Goal: Task Accomplishment & Management: Manage account settings

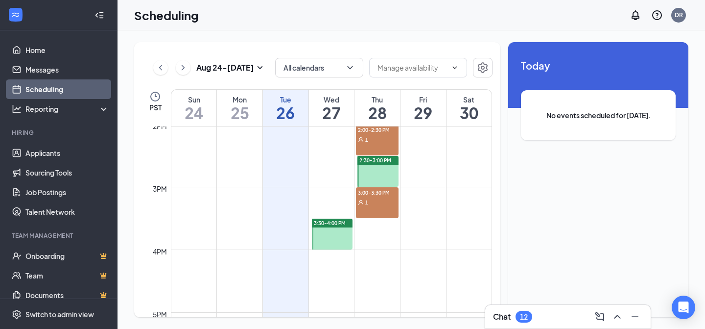
scroll to position [846, 0]
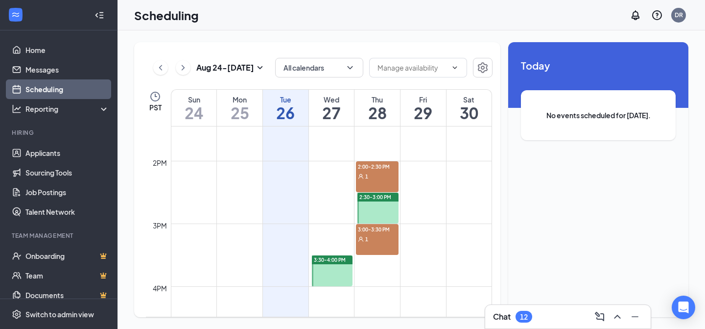
scroll to position [845, 0]
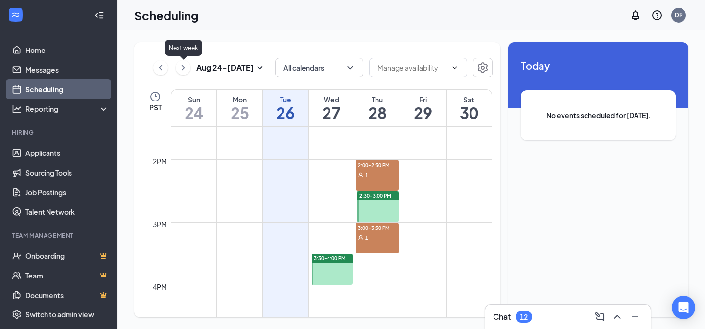
click at [185, 68] on icon "ChevronRight" at bounding box center [183, 68] width 10 height 12
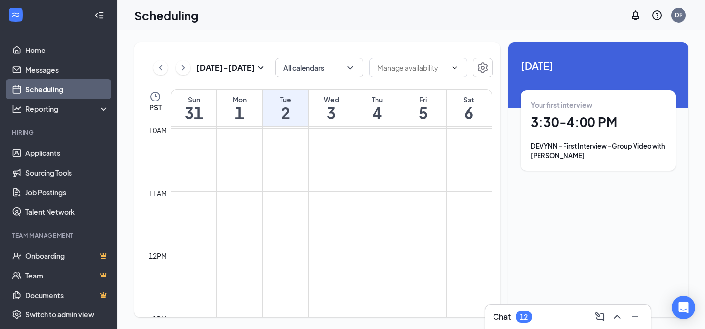
scroll to position [493, 0]
click at [162, 62] on icon "ChevronLeft" at bounding box center [161, 68] width 10 height 12
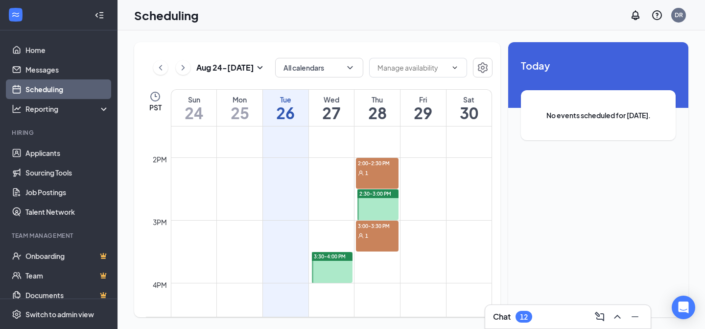
scroll to position [848, 0]
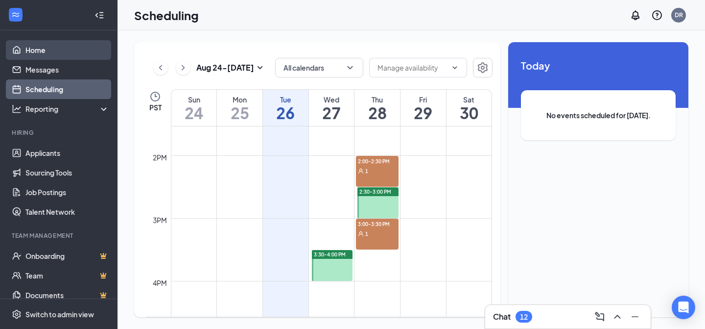
click at [47, 53] on link "Home" at bounding box center [67, 50] width 84 height 20
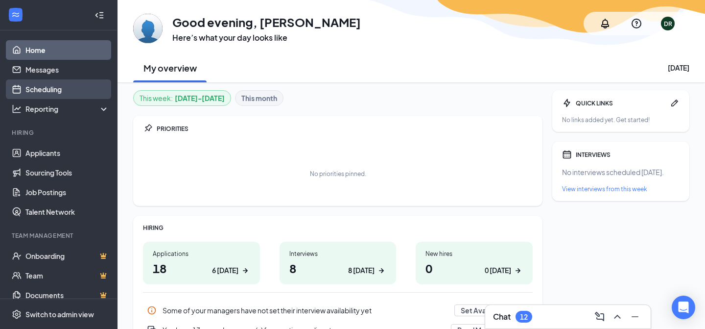
click at [51, 86] on link "Scheduling" at bounding box center [67, 89] width 84 height 20
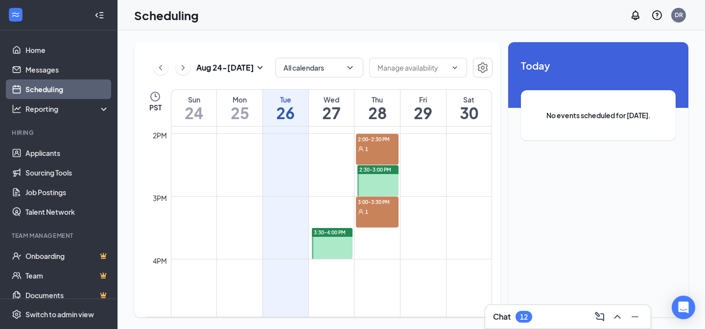
scroll to position [878, 0]
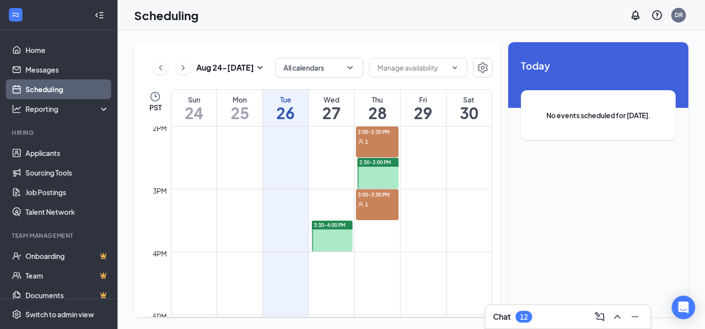
click at [371, 203] on div "1" at bounding box center [377, 204] width 42 height 10
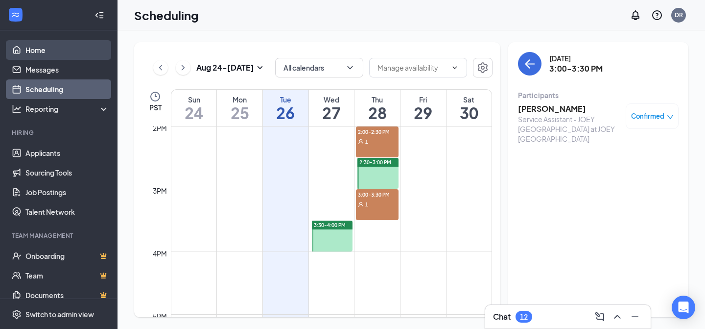
click at [50, 42] on link "Home" at bounding box center [67, 50] width 84 height 20
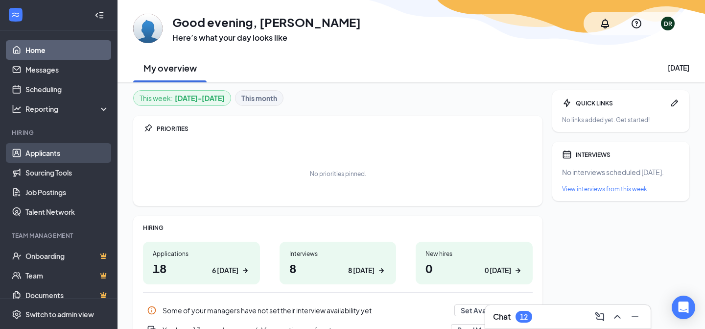
click at [51, 156] on link "Applicants" at bounding box center [67, 153] width 84 height 20
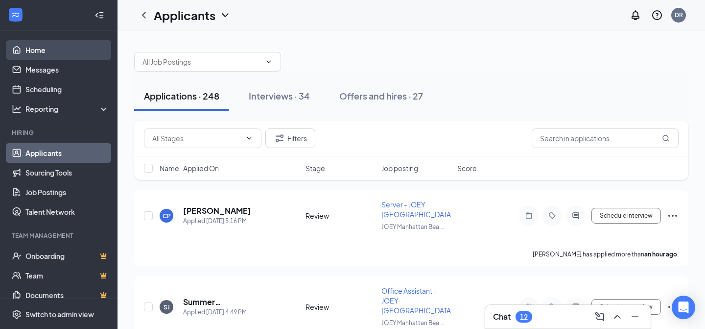
click at [45, 49] on link "Home" at bounding box center [67, 50] width 84 height 20
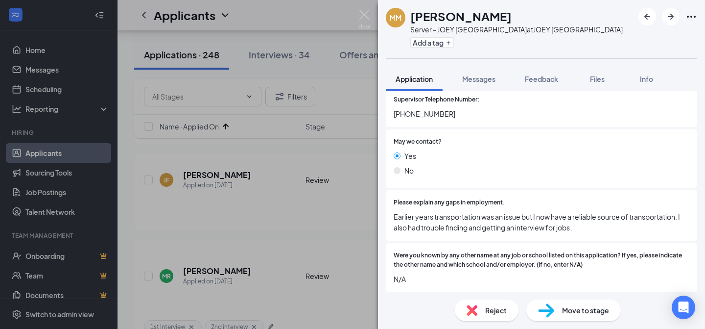
scroll to position [2376, 0]
click at [482, 308] on div "Reject" at bounding box center [487, 310] width 64 height 22
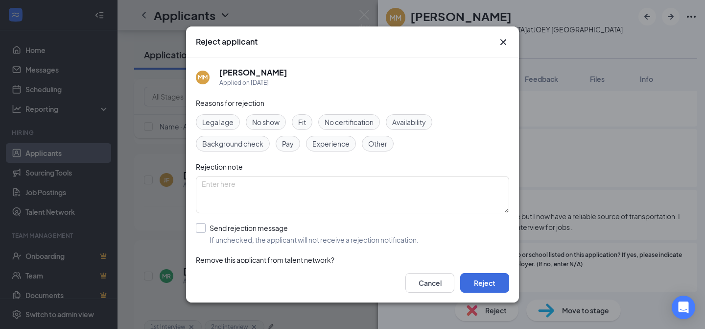
click at [202, 226] on input "Send rejection message If unchecked, the applicant will not receive a rejection…" at bounding box center [307, 234] width 223 height 22
checkbox input "true"
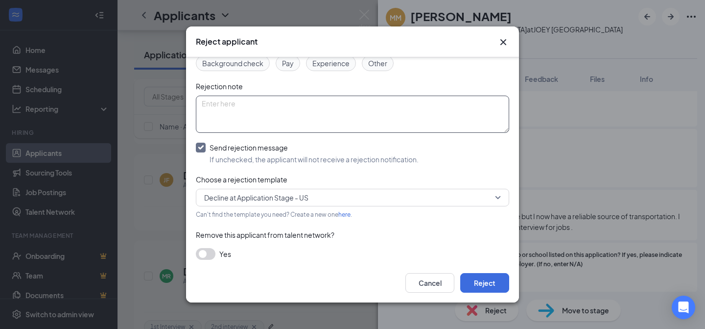
scroll to position [86, 0]
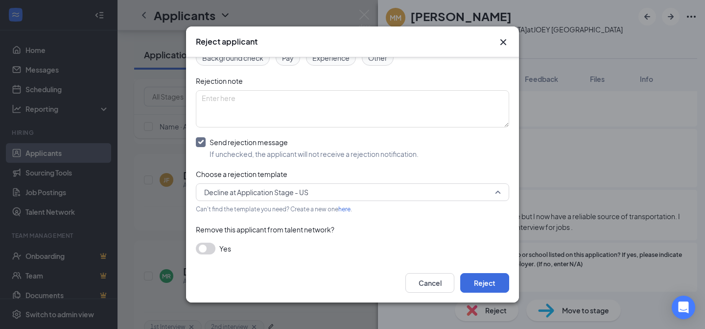
click at [276, 194] on span "Decline at Application Stage - US" at bounding box center [256, 192] width 104 height 15
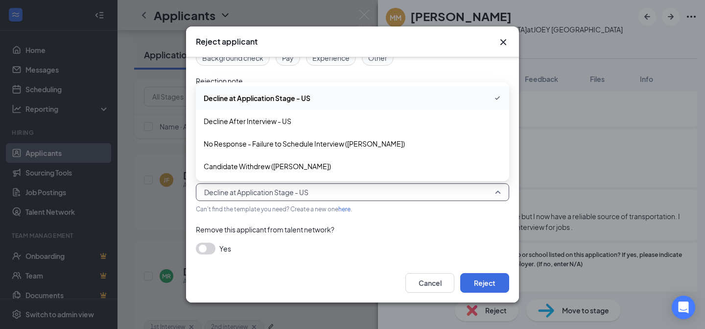
click at [255, 104] on div "Decline at Application Stage - US" at bounding box center [352, 97] width 313 height 23
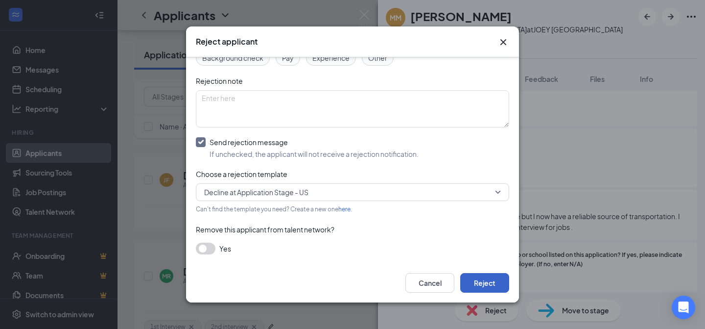
click at [480, 277] on button "Reject" at bounding box center [484, 283] width 49 height 20
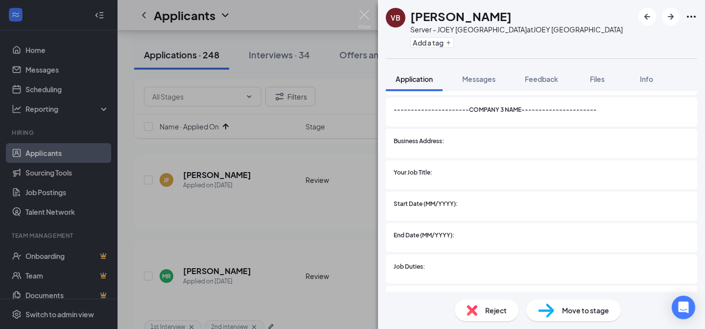
scroll to position [1892, 0]
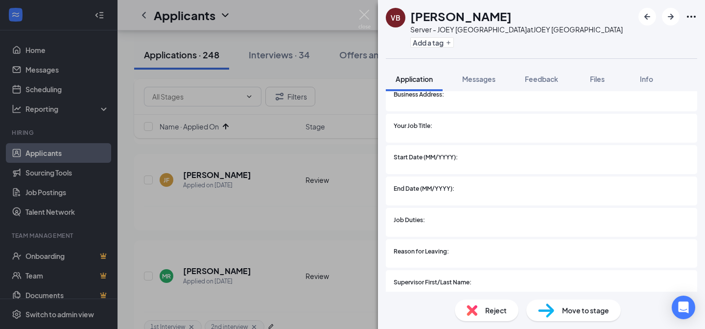
click at [574, 311] on span "Move to stage" at bounding box center [585, 310] width 47 height 11
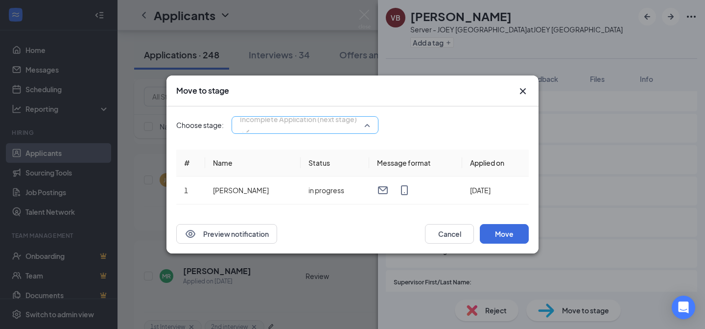
click at [319, 119] on div "Incomplete Application (next stage) 3982812 3982808 3990481 Application Review …" at bounding box center [305, 125] width 147 height 18
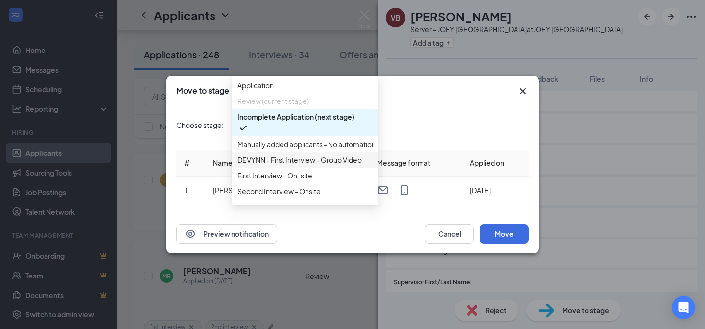
click at [287, 165] on span "DEVYNN - First Interview - Group Video" at bounding box center [299, 159] width 124 height 11
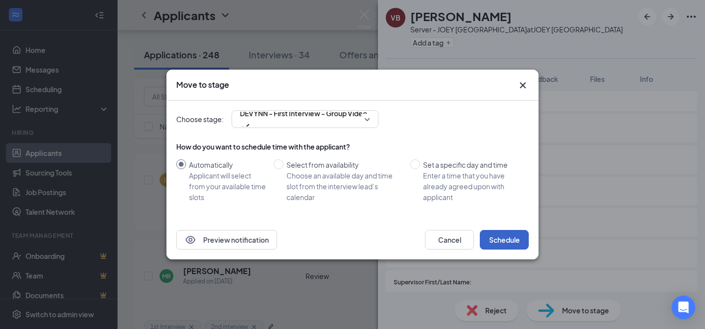
click at [503, 242] on button "Schedule" at bounding box center [504, 240] width 49 height 20
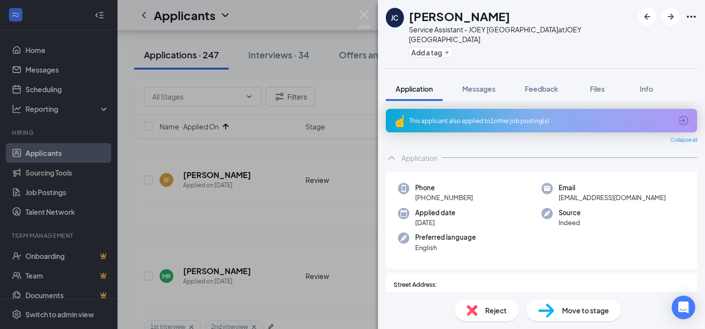
click at [443, 117] on div "This applicant also applied to 1 other job posting(s)" at bounding box center [540, 121] width 262 height 8
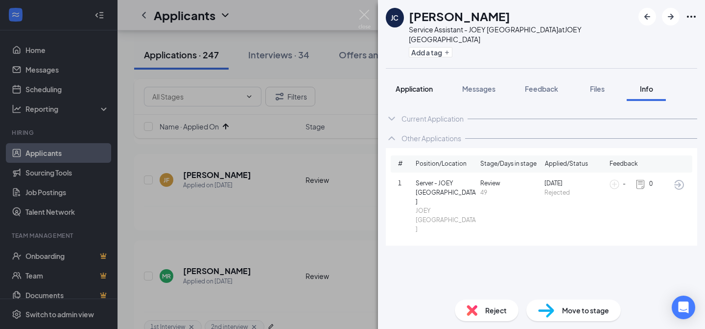
click at [428, 84] on span "Application" at bounding box center [414, 88] width 37 height 9
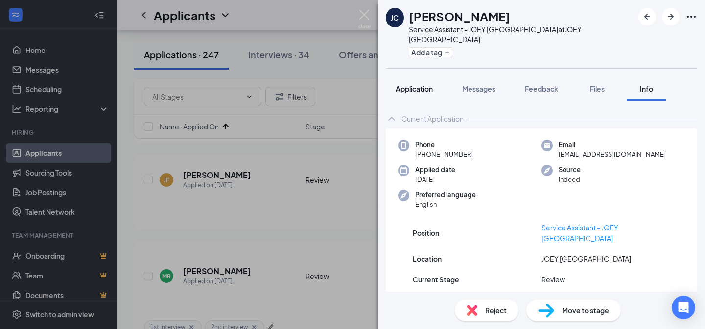
click at [420, 84] on span "Application" at bounding box center [414, 88] width 37 height 9
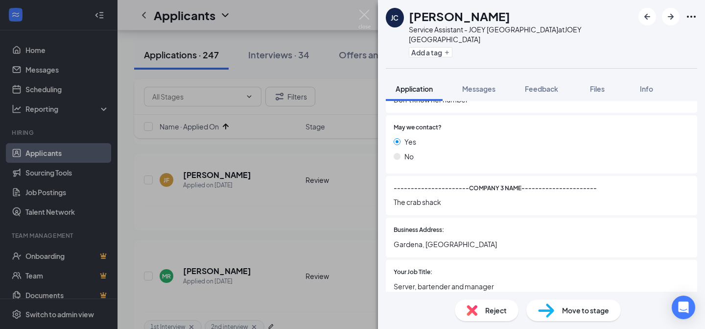
scroll to position [1768, 0]
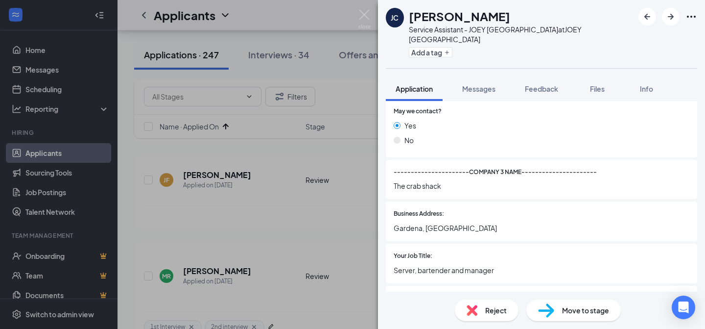
click at [494, 308] on span "Reject" at bounding box center [496, 310] width 22 height 11
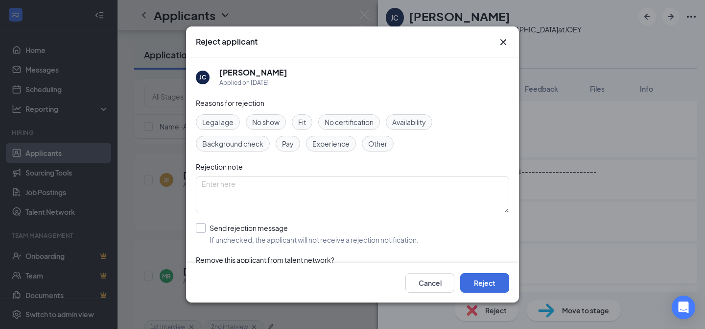
click at [232, 227] on input "Send rejection message If unchecked, the applicant will not receive a rejection…" at bounding box center [307, 234] width 223 height 22
checkbox input "true"
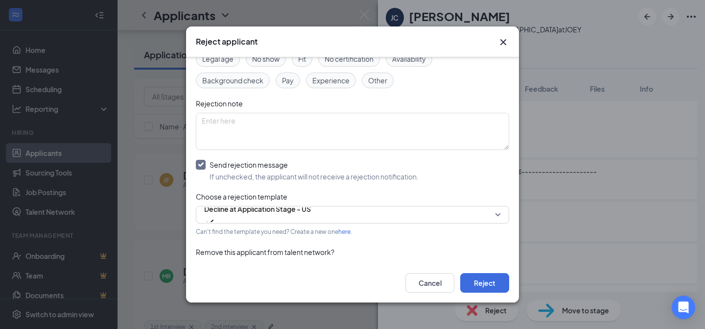
scroll to position [86, 0]
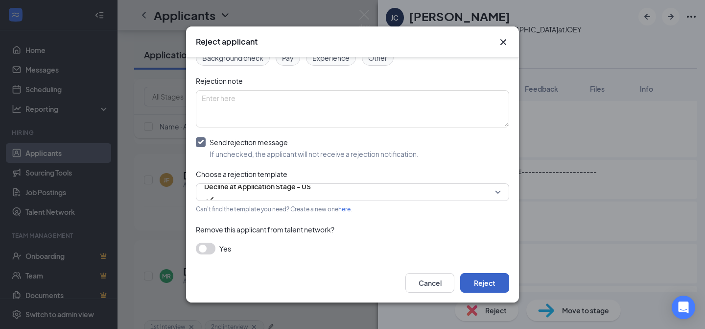
click at [500, 279] on button "Reject" at bounding box center [484, 283] width 49 height 20
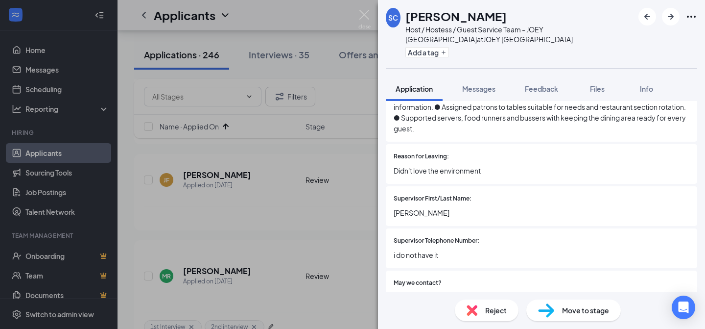
scroll to position [1666, 0]
click at [491, 313] on span "Reject" at bounding box center [496, 310] width 22 height 11
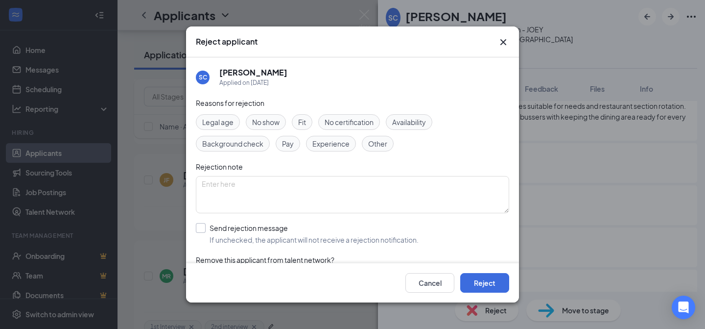
click at [205, 227] on input "Send rejection message If unchecked, the applicant will not receive a rejection…" at bounding box center [307, 234] width 223 height 22
checkbox input "true"
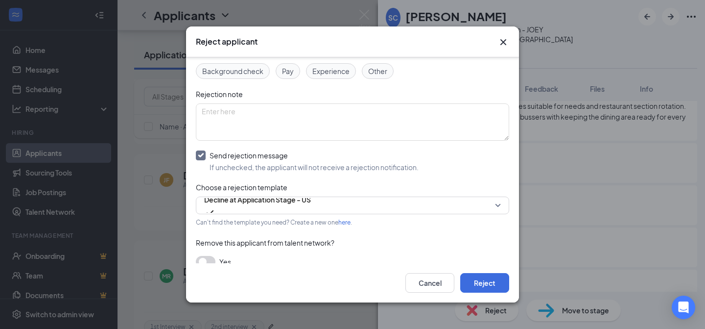
scroll to position [86, 0]
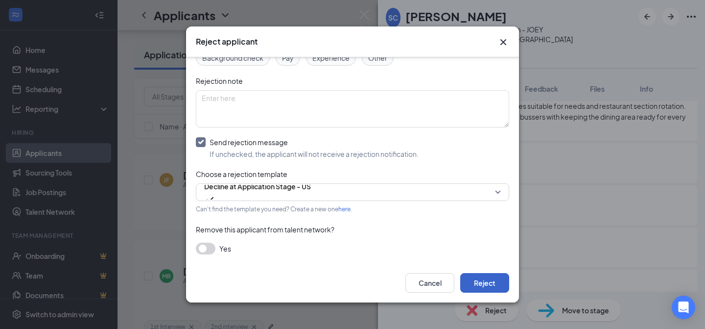
click at [489, 282] on button "Reject" at bounding box center [484, 283] width 49 height 20
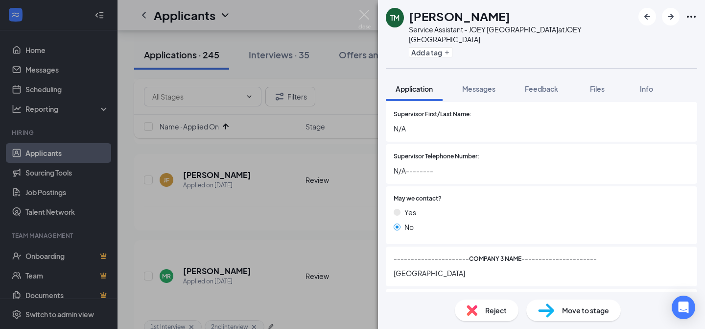
scroll to position [1875, 0]
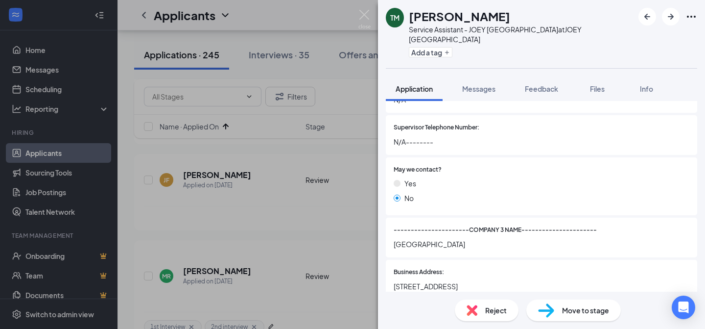
click at [500, 312] on span "Reject" at bounding box center [496, 310] width 22 height 11
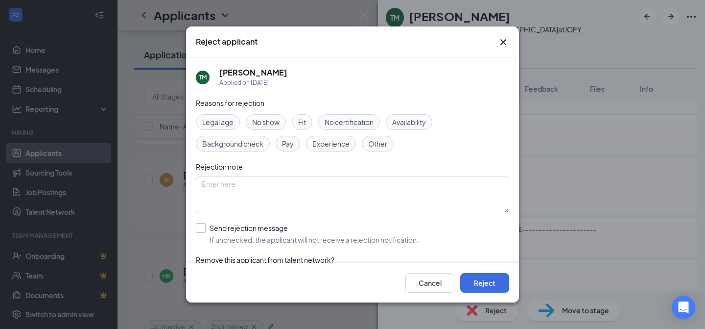
click at [202, 228] on input "Send rejection message If unchecked, the applicant will not receive a rejection…" at bounding box center [307, 234] width 223 height 22
checkbox input "true"
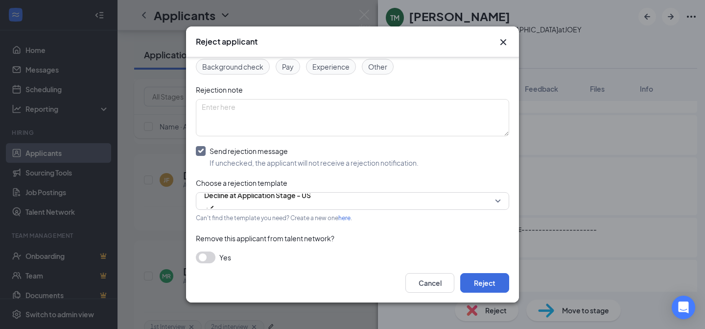
scroll to position [86, 0]
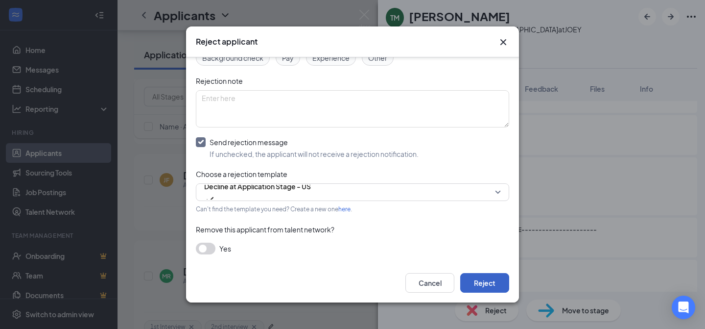
click at [482, 280] on button "Reject" at bounding box center [484, 283] width 49 height 20
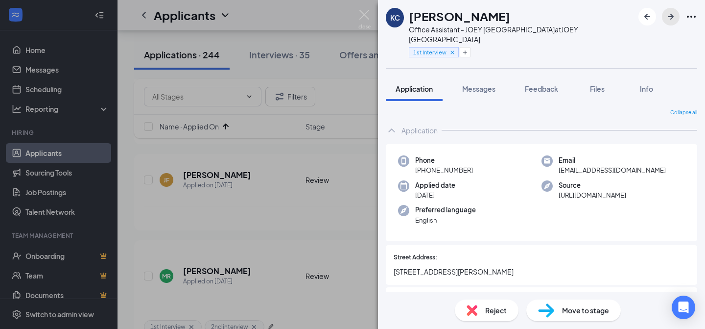
click at [669, 16] on icon "ArrowRight" at bounding box center [671, 17] width 12 height 12
click at [363, 14] on img at bounding box center [364, 19] width 12 height 19
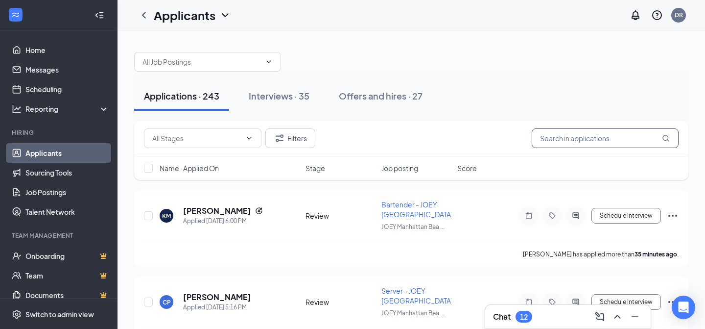
click at [555, 139] on input "text" at bounding box center [605, 138] width 147 height 20
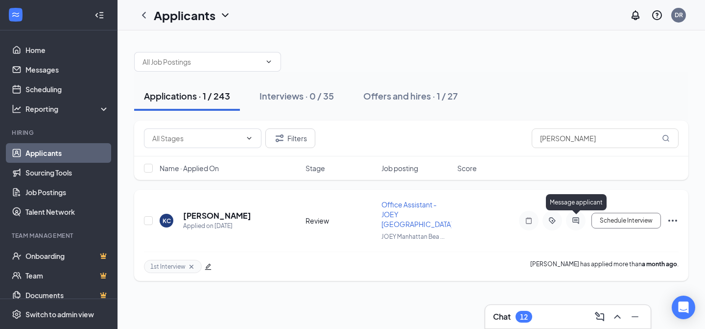
click at [576, 218] on icon "ActiveChat" at bounding box center [575, 220] width 6 height 6
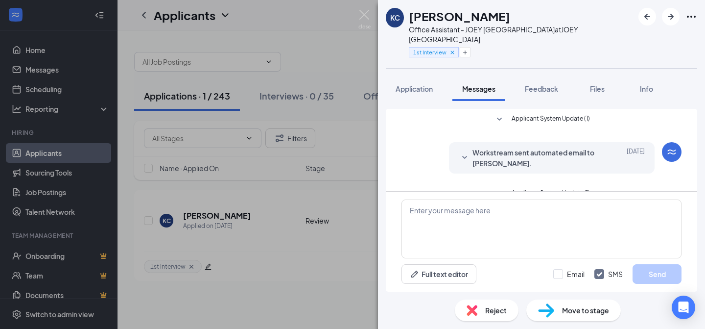
scroll to position [57, 0]
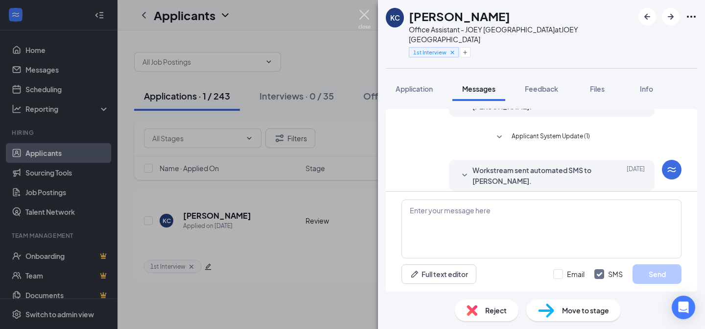
click at [361, 16] on img at bounding box center [364, 19] width 12 height 19
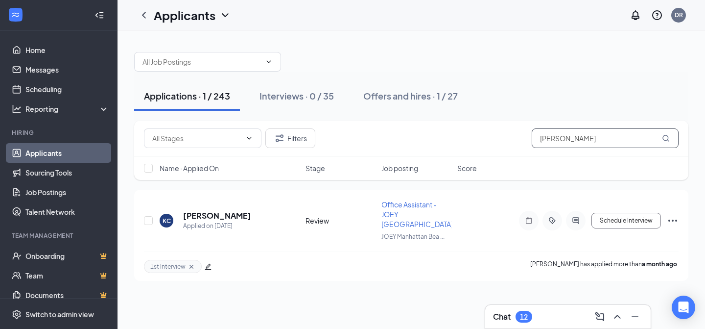
click at [587, 140] on input "kate" at bounding box center [605, 138] width 147 height 20
type input "k"
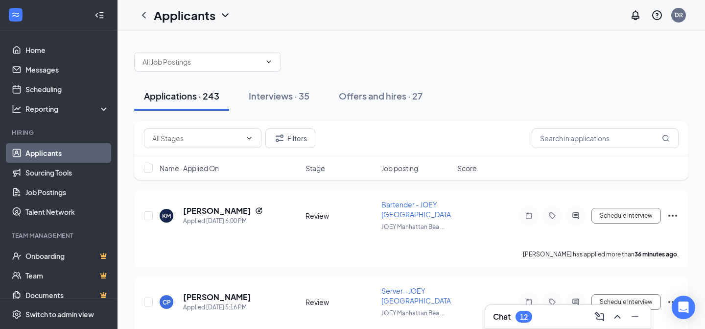
click at [198, 169] on span "Name · Applied On" at bounding box center [189, 168] width 59 height 10
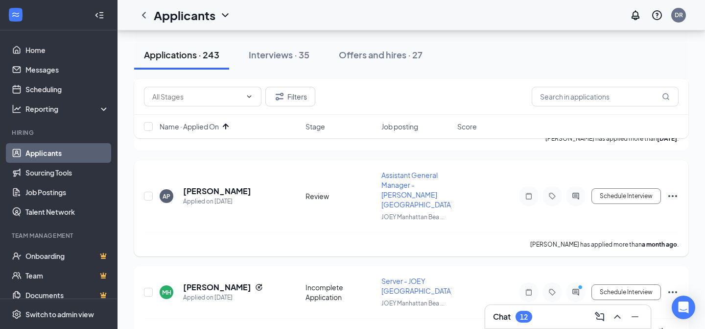
scroll to position [1169, 0]
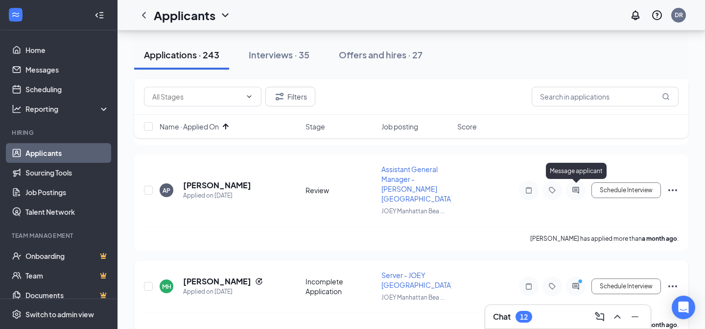
click at [579, 282] on icon "ActiveChat" at bounding box center [576, 286] width 12 height 8
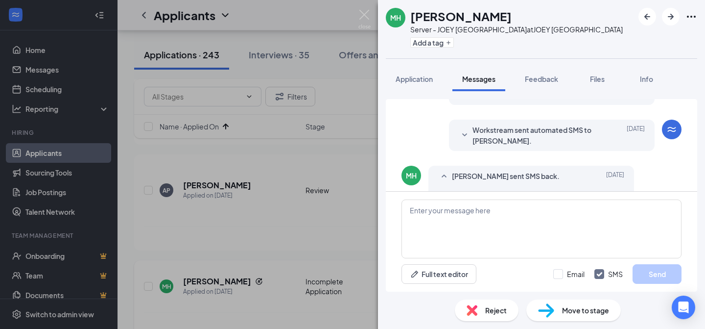
scroll to position [202, 0]
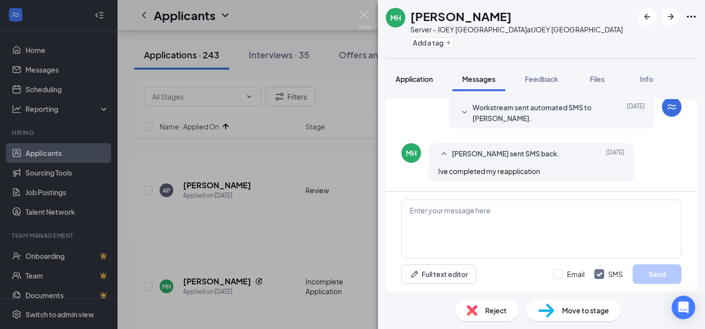
click at [423, 81] on span "Application" at bounding box center [414, 78] width 37 height 9
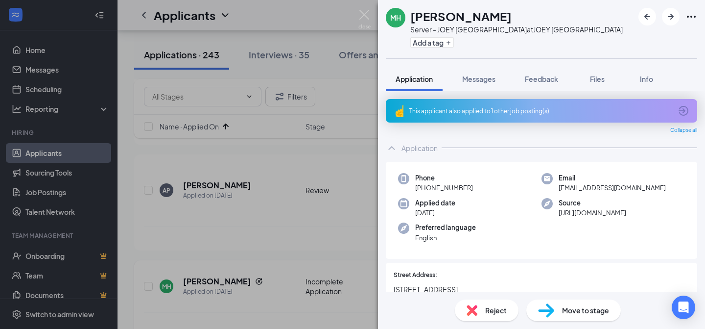
click at [445, 111] on div "This applicant also applied to 1 other job posting(s)" at bounding box center [540, 111] width 262 height 8
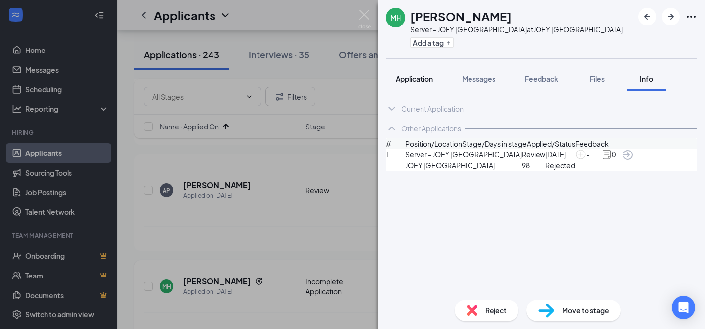
click at [411, 77] on span "Application" at bounding box center [414, 78] width 37 height 9
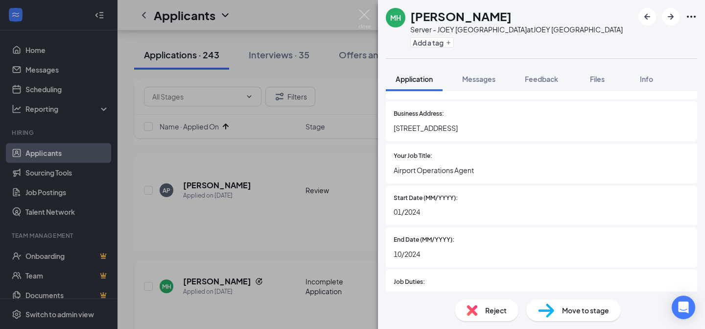
scroll to position [1494, 0]
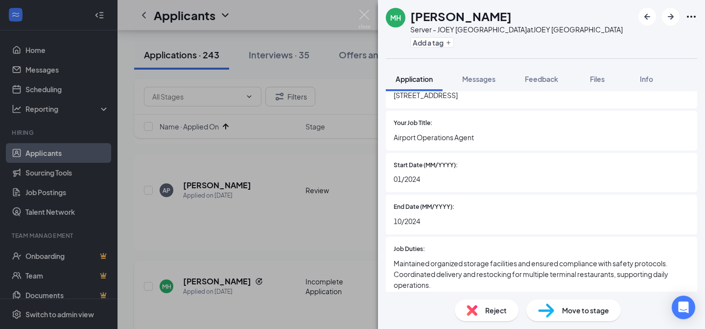
click at [592, 305] on span "Move to stage" at bounding box center [585, 310] width 47 height 11
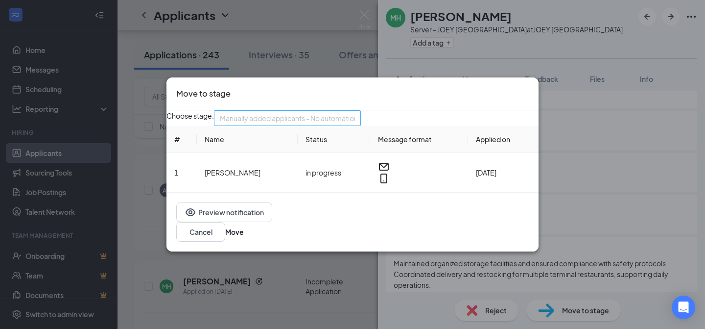
click at [291, 125] on span "Manually added applicants - No automation (next stage)" at bounding box center [308, 118] width 177 height 15
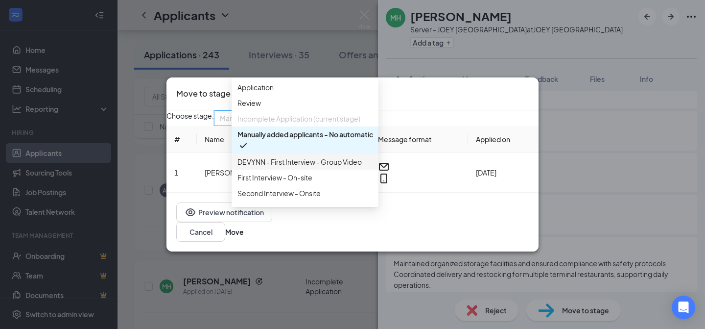
click at [298, 167] on span "DEVYNN - First Interview - Group Video" at bounding box center [299, 161] width 124 height 11
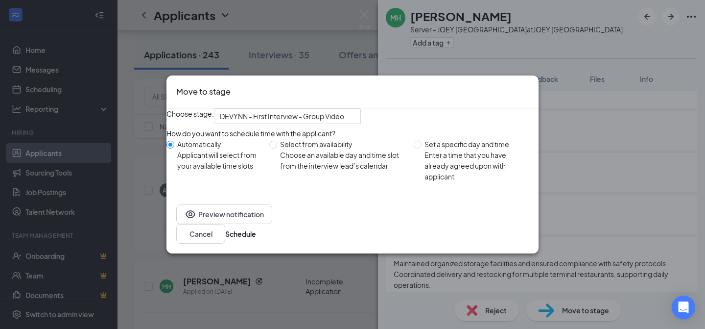
click at [529, 85] on icon "Cross" at bounding box center [529, 85] width 0 height 0
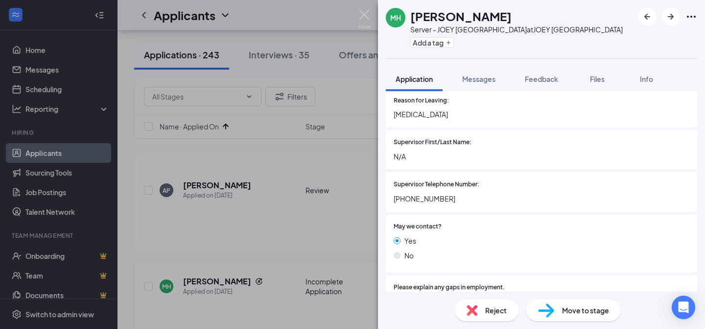
scroll to position [2147, 0]
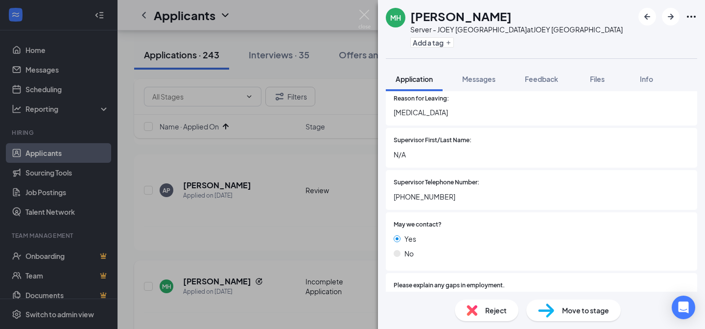
click at [493, 305] on span "Reject" at bounding box center [496, 310] width 22 height 11
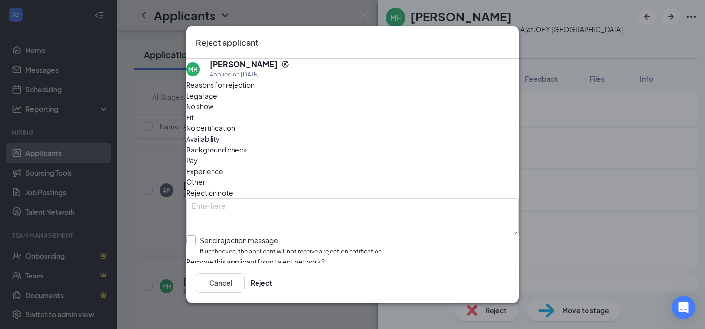
click at [214, 235] on input "Send rejection message If unchecked, the applicant will not receive a rejection…" at bounding box center [284, 245] width 197 height 21
checkbox input "true"
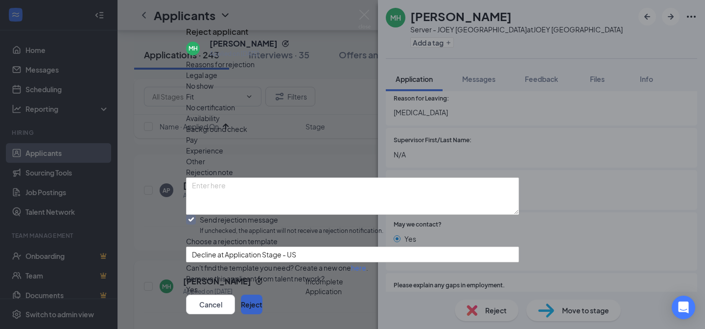
click at [262, 294] on button "Reject" at bounding box center [252, 304] width 22 height 20
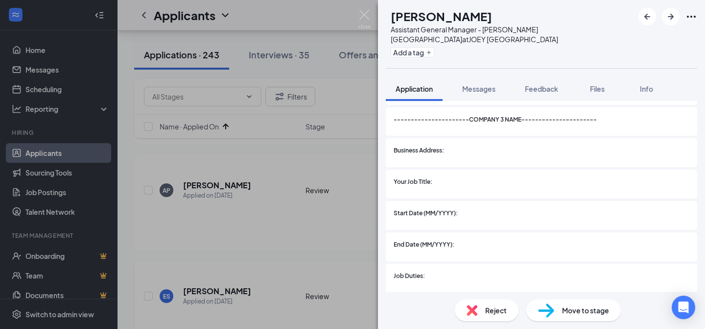
scroll to position [2031, 0]
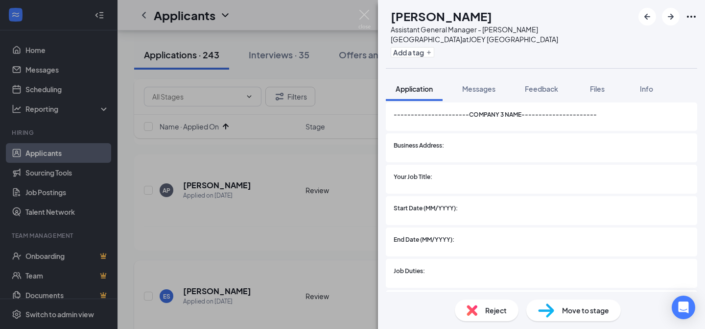
click at [483, 305] on div "Reject" at bounding box center [487, 310] width 64 height 22
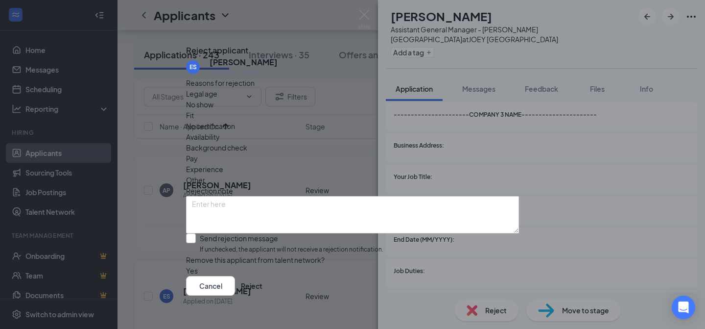
click at [205, 233] on input "Send rejection message If unchecked, the applicant will not receive a rejection…" at bounding box center [284, 243] width 197 height 21
checkbox input "true"
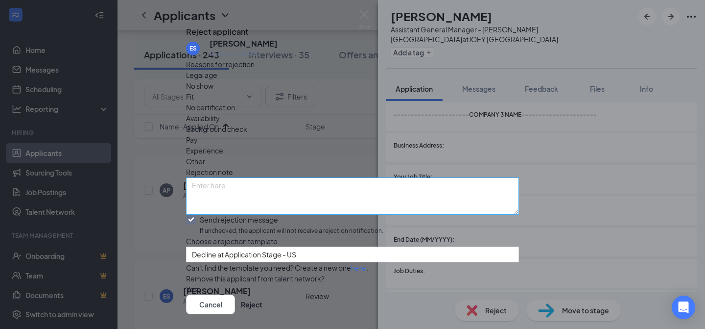
scroll to position [86, 0]
click at [262, 294] on button "Reject" at bounding box center [252, 304] width 22 height 20
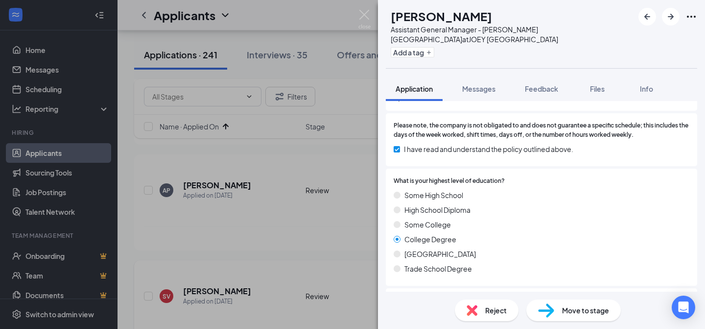
scroll to position [789, 0]
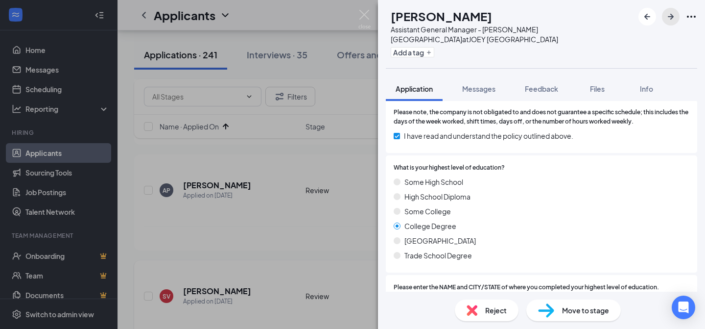
click at [665, 11] on icon "ArrowRight" at bounding box center [671, 17] width 12 height 12
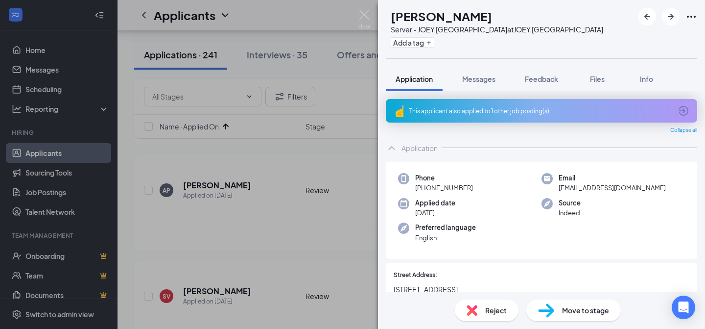
click at [468, 111] on div "This applicant also applied to 1 other job posting(s)" at bounding box center [540, 111] width 262 height 8
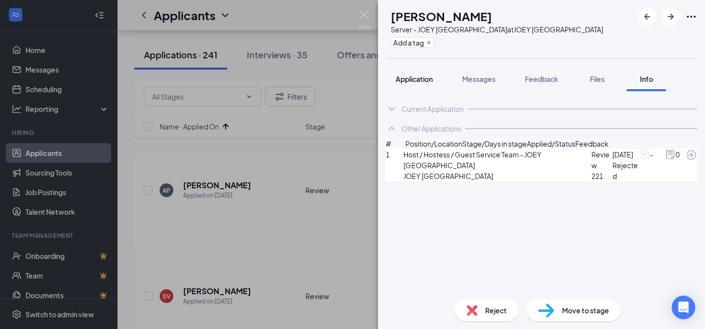
click at [420, 82] on span "Application" at bounding box center [414, 78] width 37 height 9
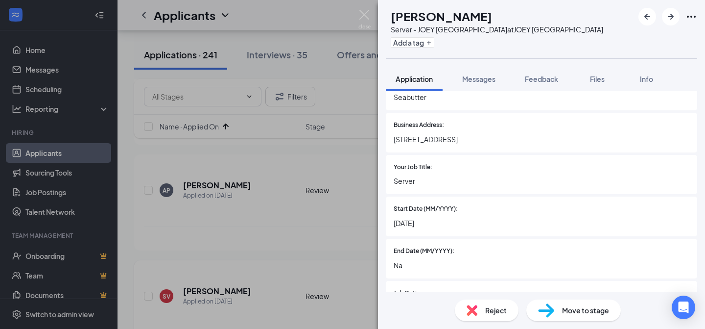
scroll to position [934, 0]
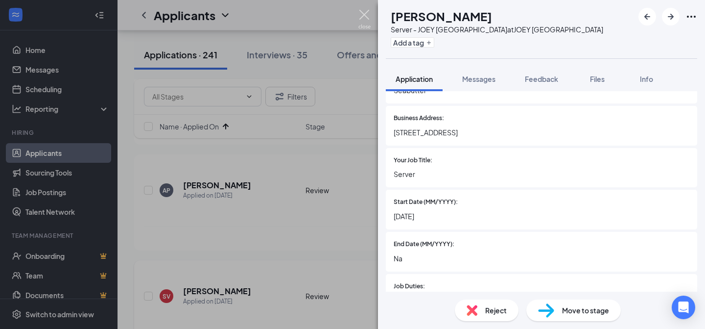
click at [366, 17] on img at bounding box center [364, 19] width 12 height 19
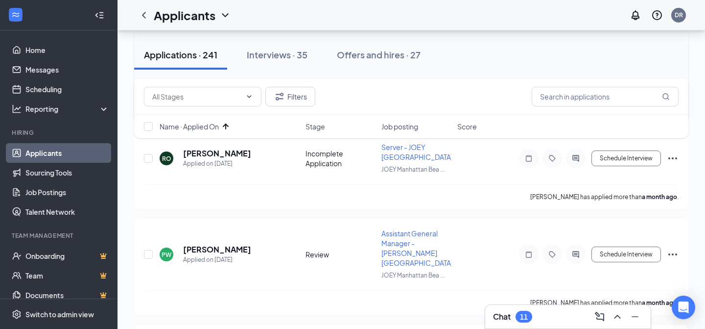
scroll to position [1418, 0]
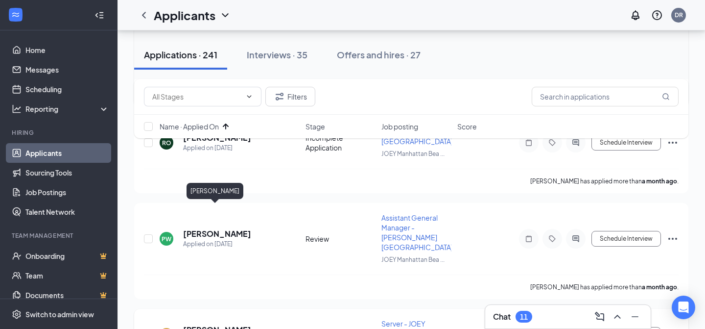
click at [214, 324] on h5 "JESSICA FORD" at bounding box center [217, 329] width 68 height 11
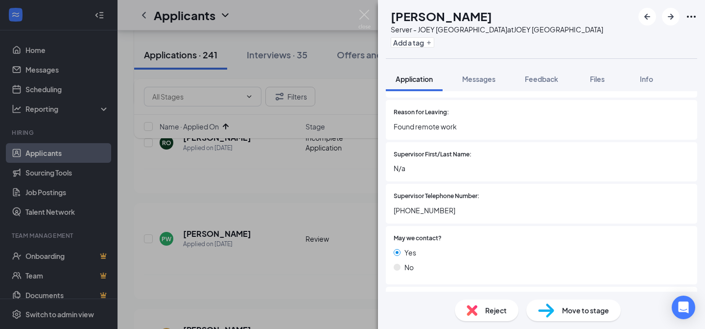
scroll to position [1615, 0]
click at [473, 305] on img at bounding box center [472, 310] width 11 height 11
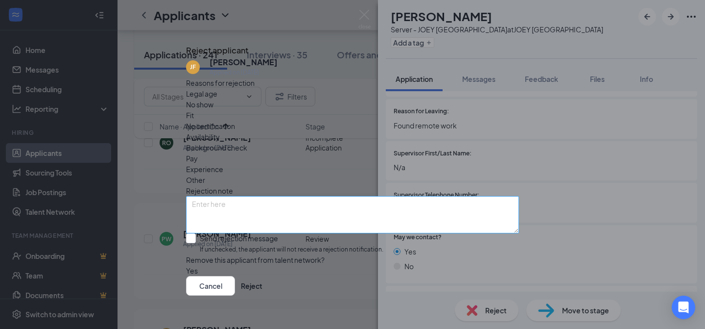
scroll to position [31, 0]
click at [202, 233] on input "Send rejection message If unchecked, the applicant will not receive a rejection…" at bounding box center [284, 243] width 197 height 21
checkbox input "true"
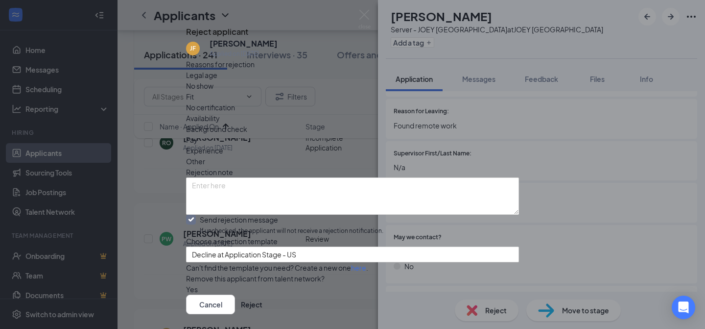
scroll to position [86, 0]
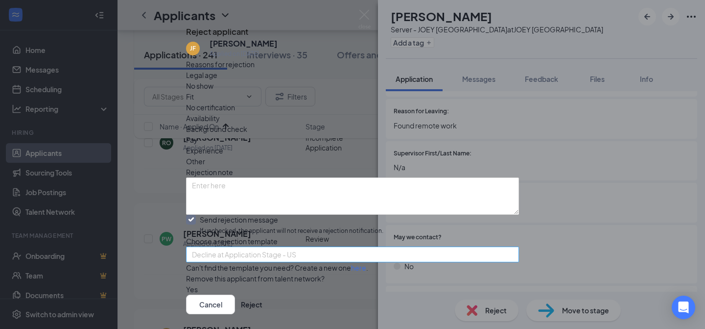
click at [271, 247] on span "Decline at Application Stage - US" at bounding box center [244, 254] width 104 height 15
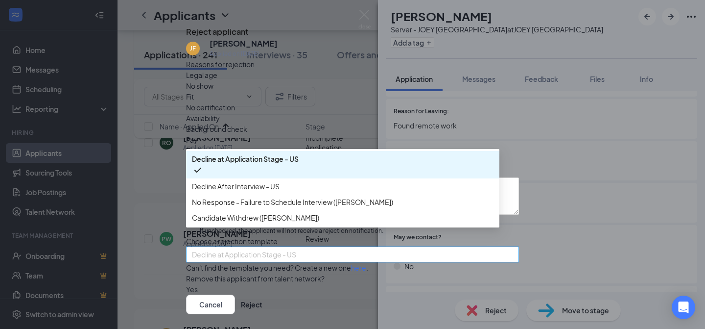
click at [252, 153] on span "Decline at Application Stage - US" at bounding box center [245, 158] width 107 height 11
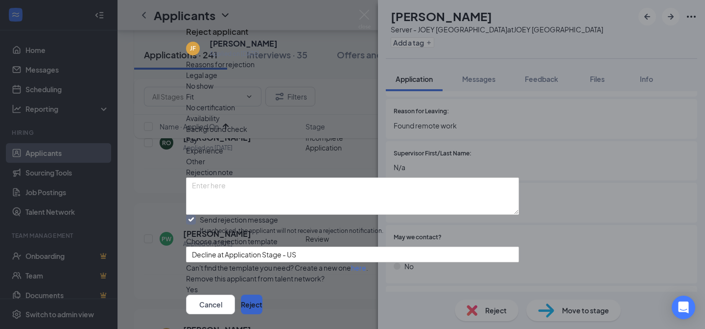
click at [262, 294] on button "Reject" at bounding box center [252, 304] width 22 height 20
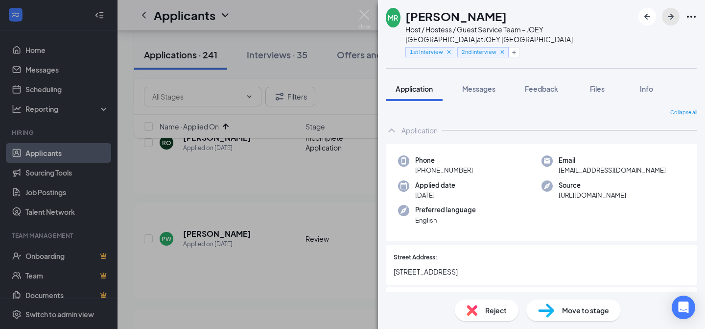
click at [671, 16] on icon "ArrowRight" at bounding box center [671, 17] width 6 height 6
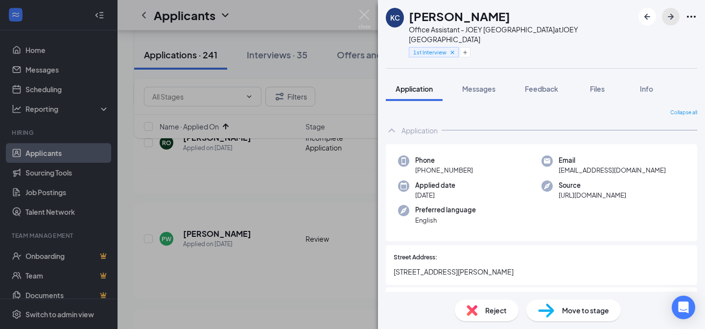
click at [670, 21] on icon "ArrowRight" at bounding box center [671, 17] width 12 height 12
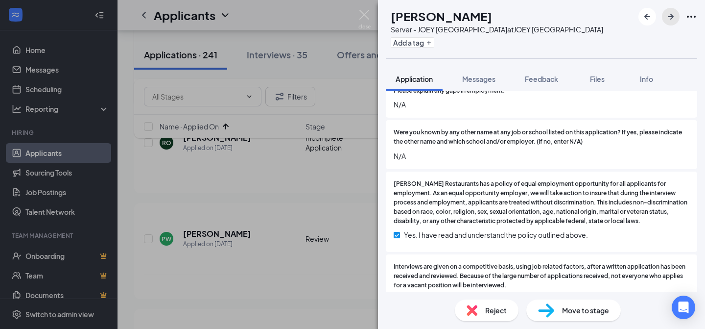
scroll to position [1812, 0]
click at [488, 302] on div "Reject" at bounding box center [487, 310] width 64 height 22
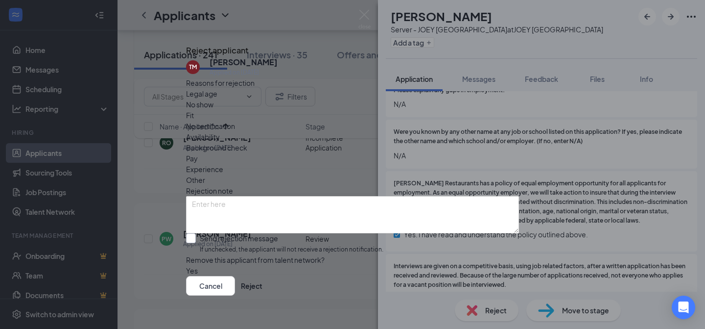
click at [206, 233] on input "Send rejection message If unchecked, the applicant will not receive a rejection…" at bounding box center [284, 243] width 197 height 21
checkbox input "true"
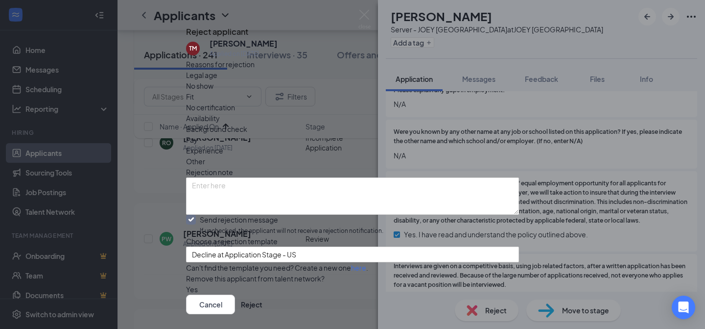
scroll to position [86, 0]
click at [262, 294] on button "Reject" at bounding box center [252, 304] width 22 height 20
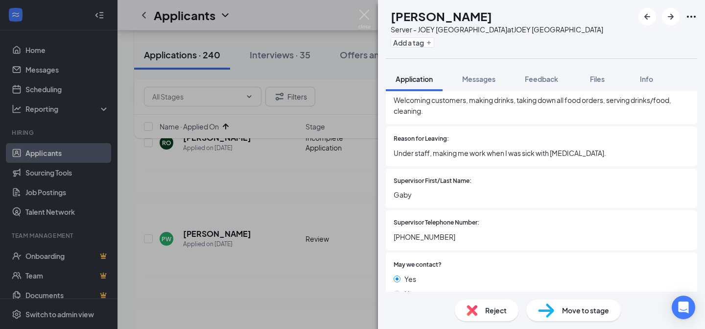
scroll to position [2045, 0]
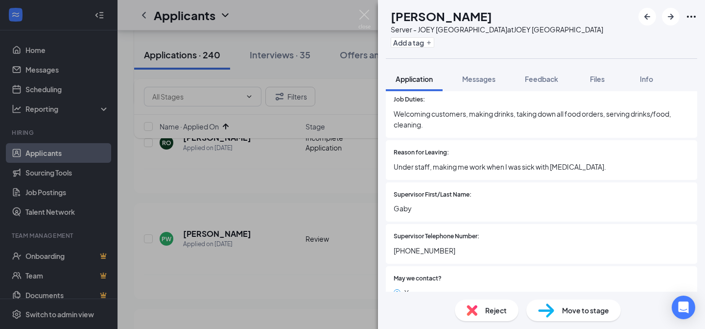
click at [481, 309] on div "Reject" at bounding box center [487, 310] width 64 height 22
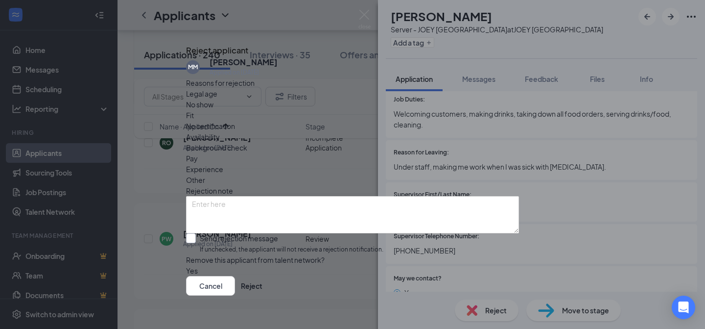
click at [208, 233] on input "Send rejection message If unchecked, the applicant will not receive a rejection…" at bounding box center [284, 243] width 197 height 21
checkbox input "true"
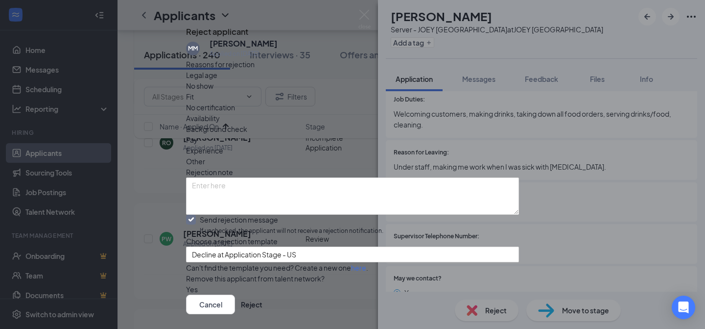
scroll to position [86, 0]
click at [262, 294] on button "Reject" at bounding box center [252, 304] width 22 height 20
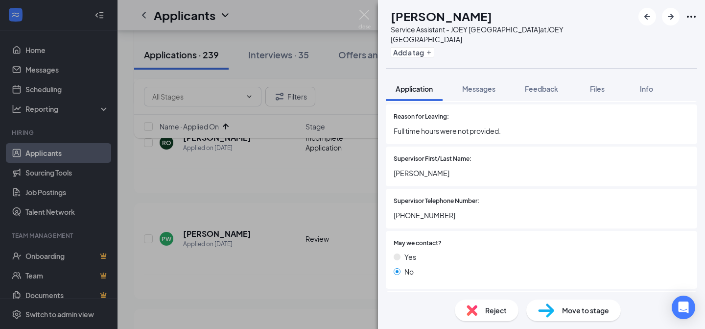
scroll to position [1671, 0]
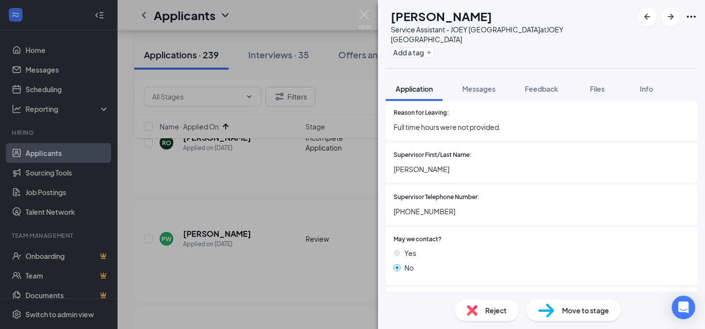
click at [487, 306] on span "Reject" at bounding box center [496, 310] width 22 height 11
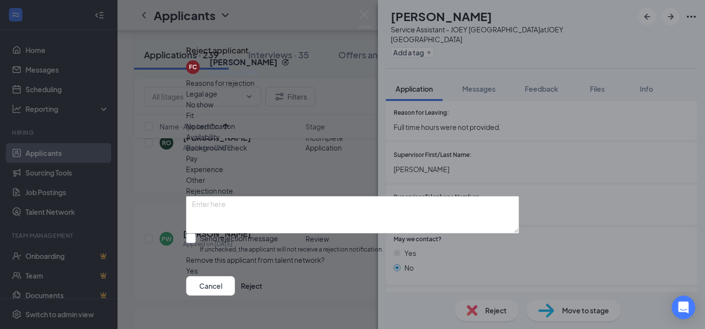
click at [206, 233] on input "Send rejection message If unchecked, the applicant will not receive a rejection…" at bounding box center [284, 243] width 197 height 21
checkbox input "true"
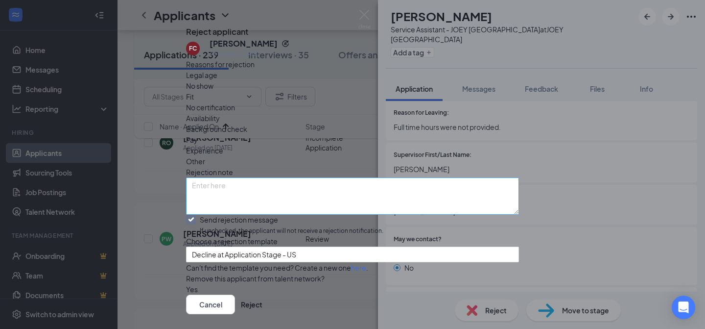
scroll to position [86, 0]
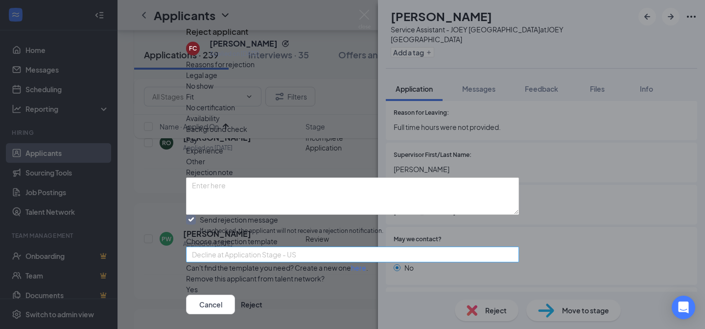
click at [257, 247] on span "Decline at Application Stage - US" at bounding box center [244, 254] width 104 height 15
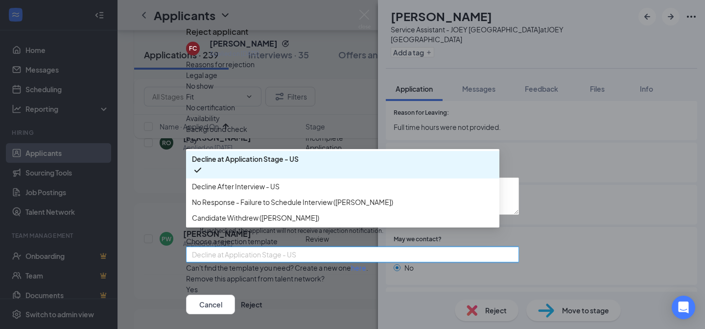
click at [264, 153] on span "Decline at Application Stage - US" at bounding box center [245, 158] width 107 height 11
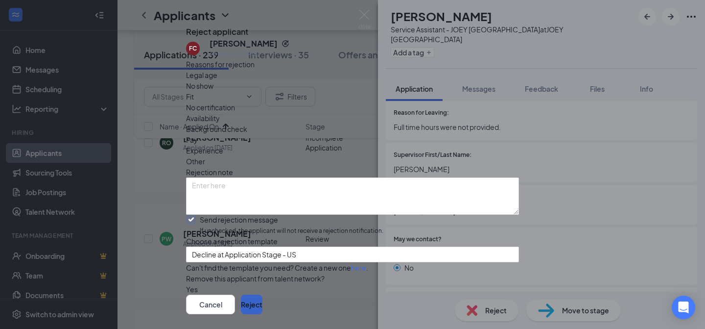
click at [262, 294] on button "Reject" at bounding box center [252, 304] width 22 height 20
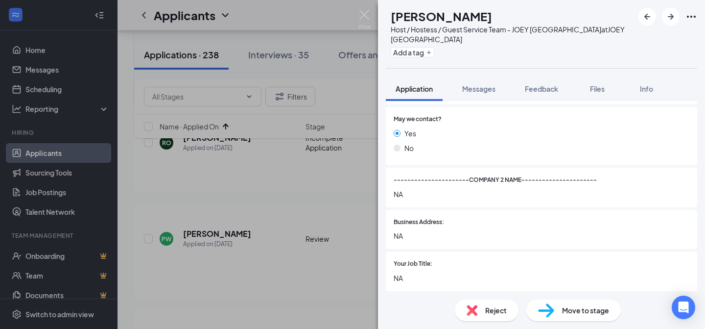
scroll to position [1406, 0]
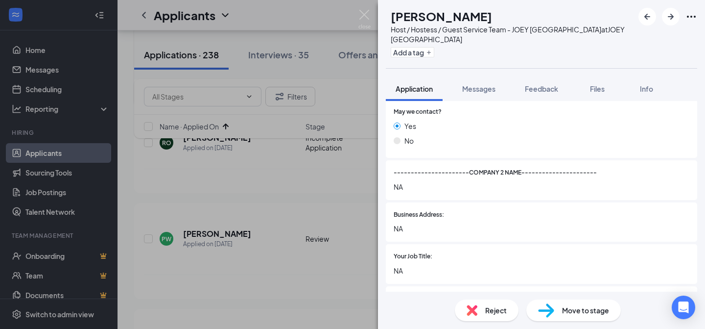
click at [488, 305] on span "Reject" at bounding box center [496, 310] width 22 height 11
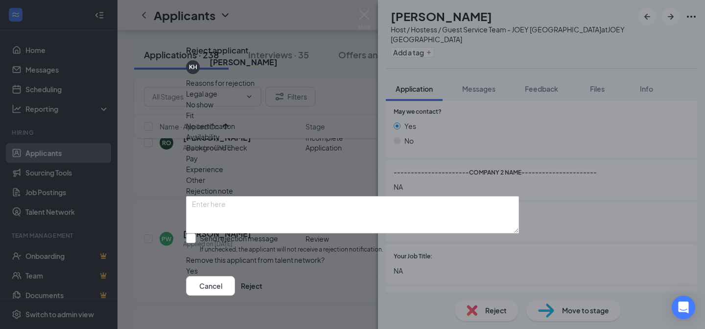
click at [202, 233] on input "Send rejection message If unchecked, the applicant will not receive a rejection…" at bounding box center [284, 243] width 197 height 21
checkbox input "true"
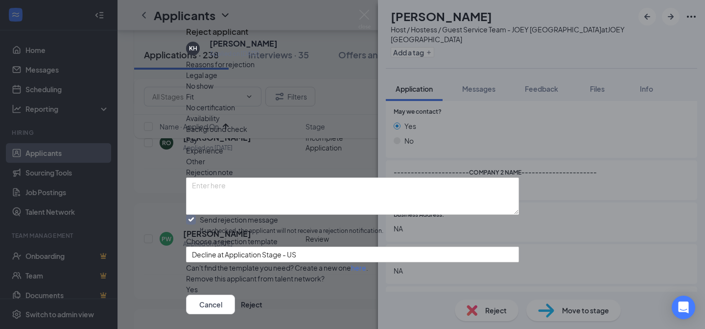
scroll to position [86, 0]
click at [262, 294] on button "Reject" at bounding box center [252, 304] width 22 height 20
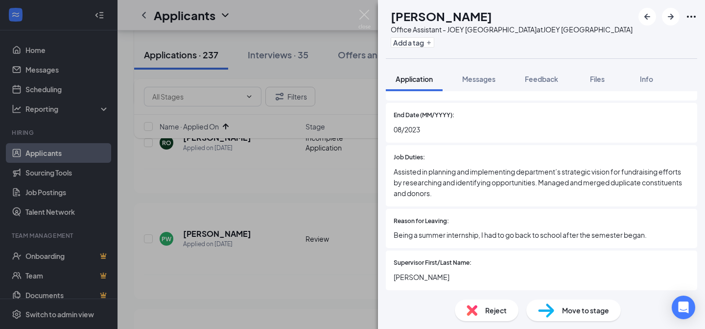
scroll to position [1631, 0]
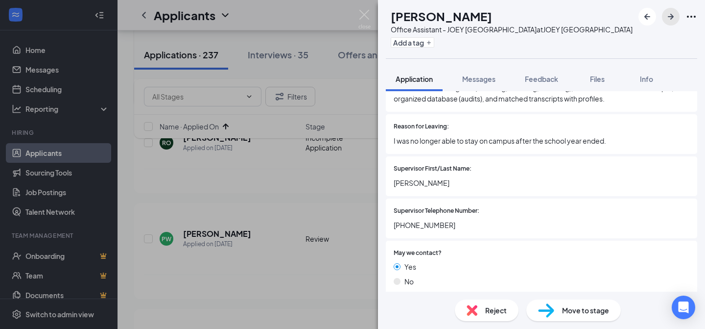
click at [673, 20] on icon "ArrowRight" at bounding box center [671, 17] width 12 height 12
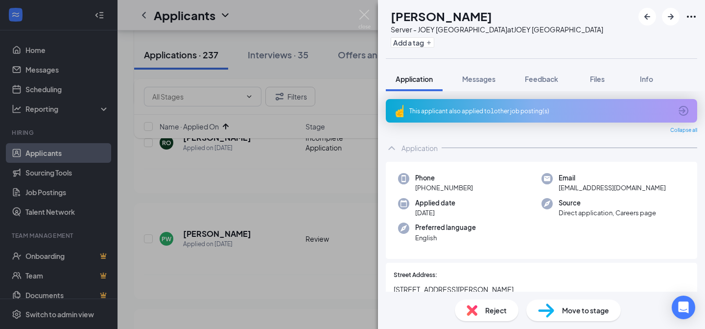
click at [480, 112] on div "This applicant also applied to 1 other job posting(s)" at bounding box center [540, 111] width 262 height 8
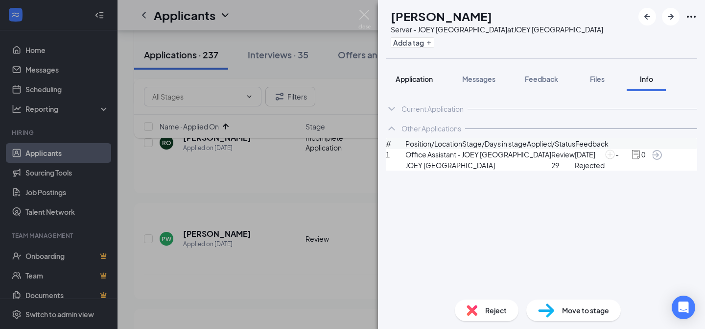
click at [414, 81] on span "Application" at bounding box center [414, 78] width 37 height 9
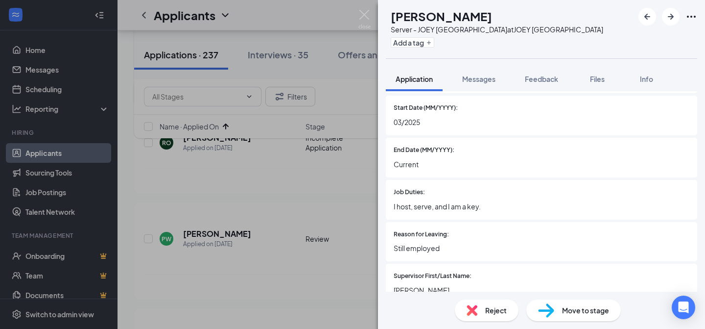
scroll to position [1100, 0]
click at [479, 310] on div "Reject" at bounding box center [487, 310] width 64 height 22
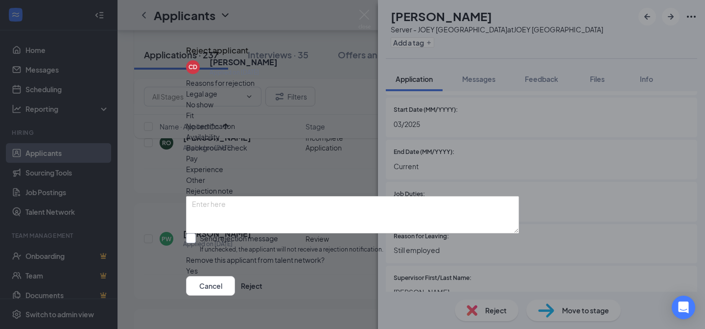
click at [204, 233] on input "Send rejection message If unchecked, the applicant will not receive a rejection…" at bounding box center [284, 243] width 197 height 21
checkbox input "true"
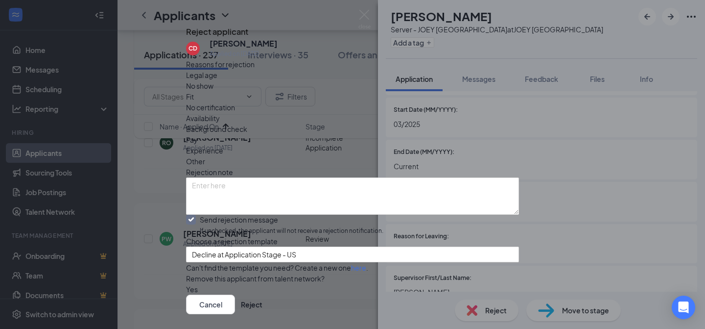
scroll to position [86, 0]
click at [494, 294] on div "Cancel Reject" at bounding box center [352, 304] width 333 height 20
click at [262, 294] on button "Reject" at bounding box center [252, 304] width 22 height 20
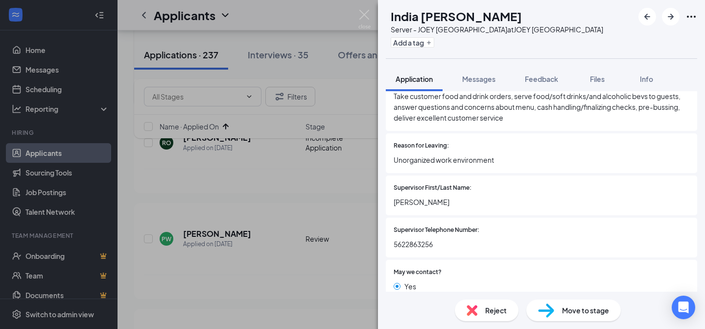
scroll to position [1575, 0]
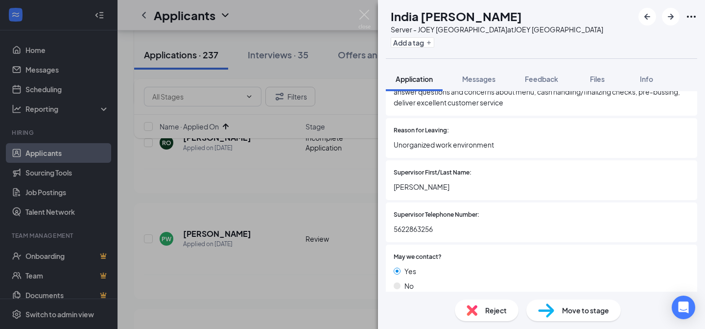
click at [478, 305] on div "Reject" at bounding box center [487, 310] width 64 height 22
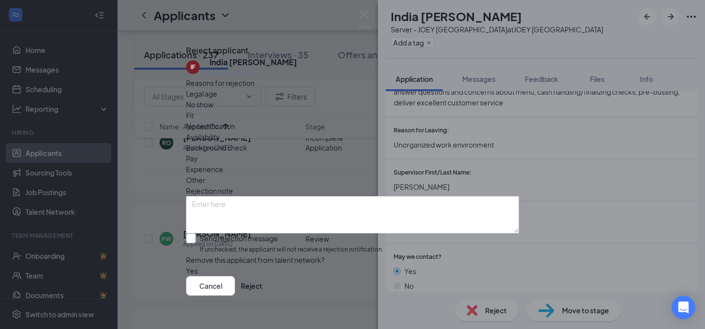
click at [198, 233] on input "Send rejection message If unchecked, the applicant will not receive a rejection…" at bounding box center [284, 243] width 197 height 21
checkbox input "true"
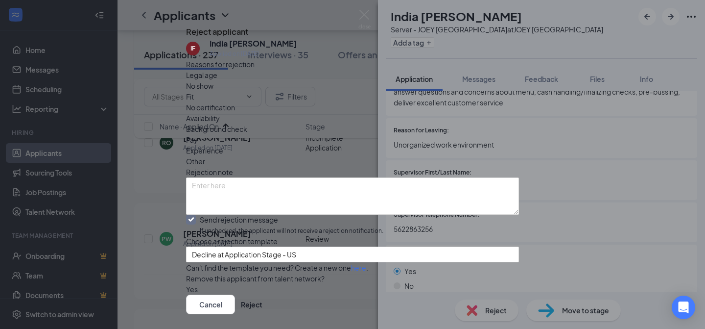
scroll to position [86, 0]
click at [262, 294] on button "Reject" at bounding box center [252, 304] width 22 height 20
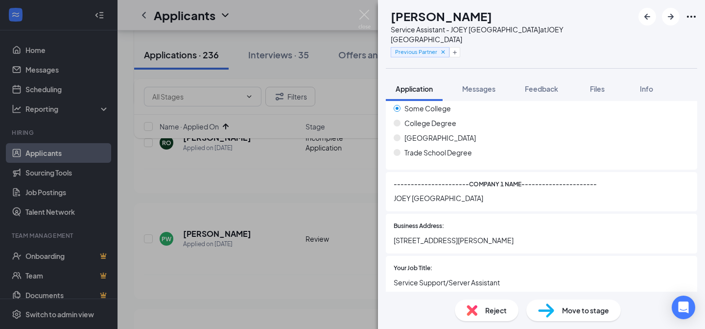
scroll to position [883, 0]
click at [363, 14] on img at bounding box center [364, 19] width 12 height 19
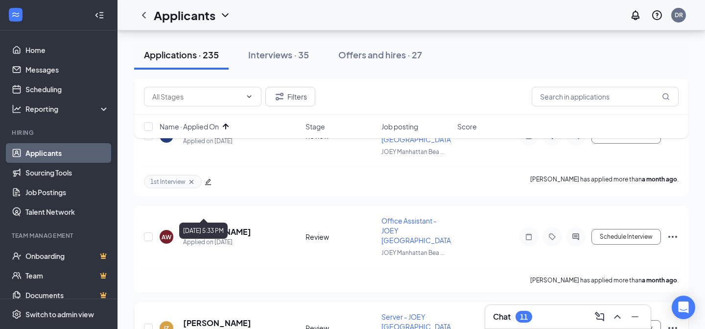
scroll to position [1734, 0]
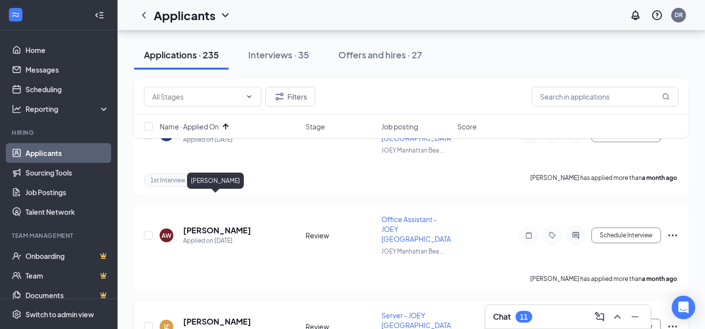
click at [222, 316] on h5 "ISAIAH ZUNIGA" at bounding box center [217, 321] width 68 height 11
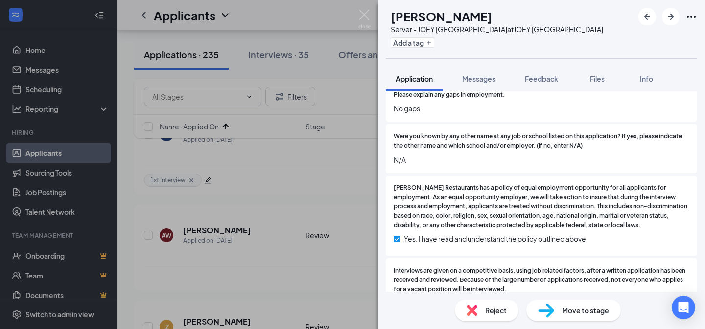
scroll to position [1959, 0]
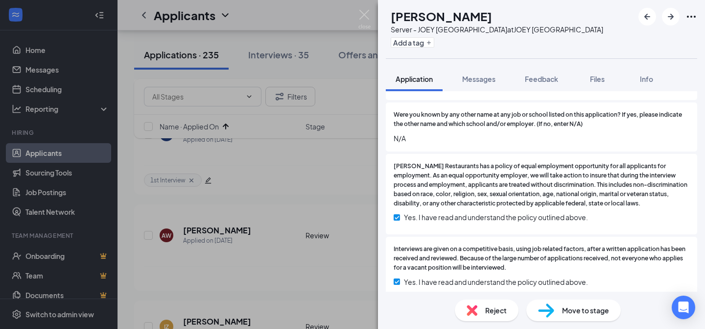
click at [562, 307] on span "Move to stage" at bounding box center [585, 310] width 47 height 11
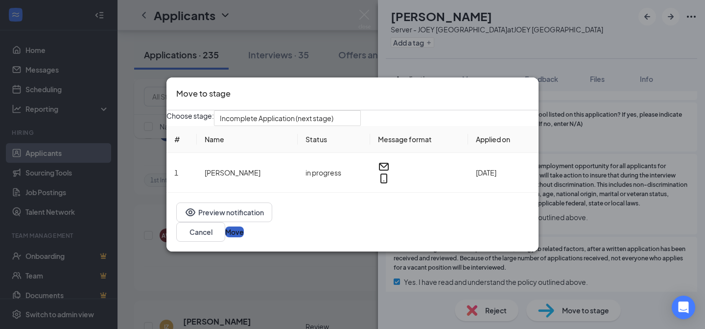
click at [244, 237] on button "Move" at bounding box center [234, 231] width 19 height 11
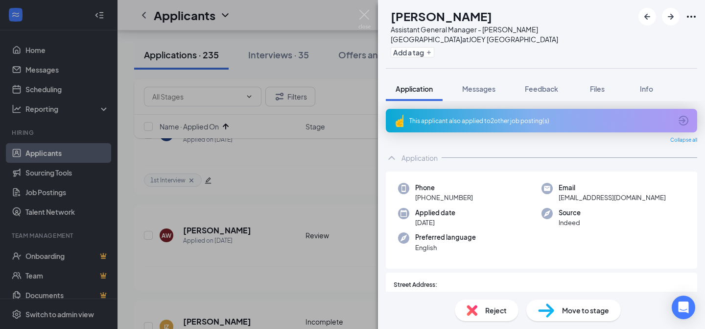
click at [491, 120] on div "This applicant also applied to 2 other job posting(s)" at bounding box center [540, 121] width 262 height 8
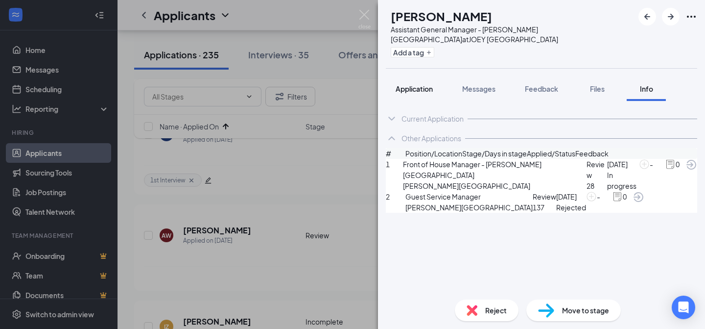
click at [405, 90] on span "Application" at bounding box center [414, 88] width 37 height 9
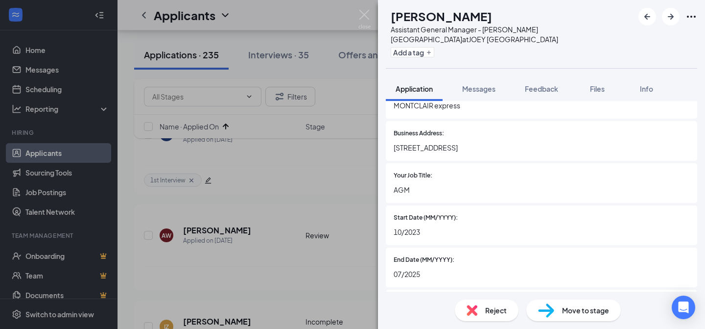
scroll to position [1060, 0]
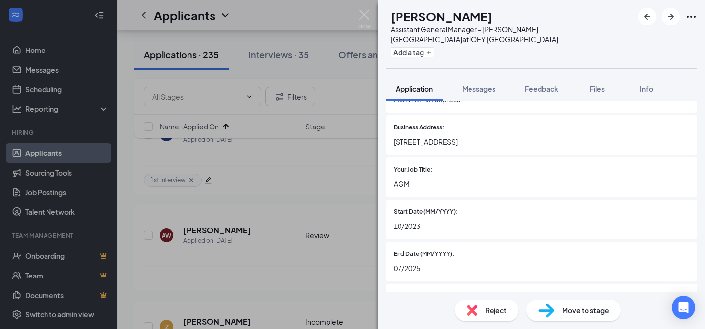
click at [491, 314] on span "Reject" at bounding box center [496, 310] width 22 height 11
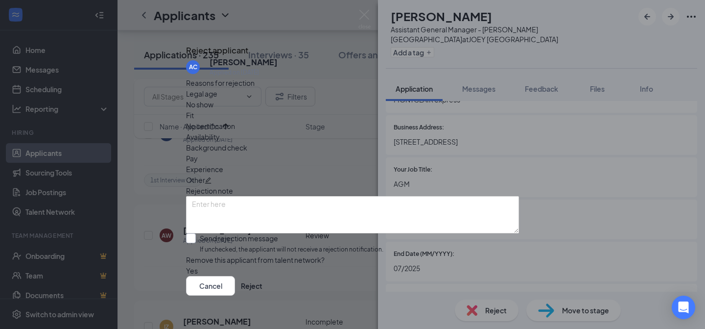
click at [209, 233] on input "Send rejection message If unchecked, the applicant will not receive a rejection…" at bounding box center [284, 243] width 197 height 21
checkbox input "true"
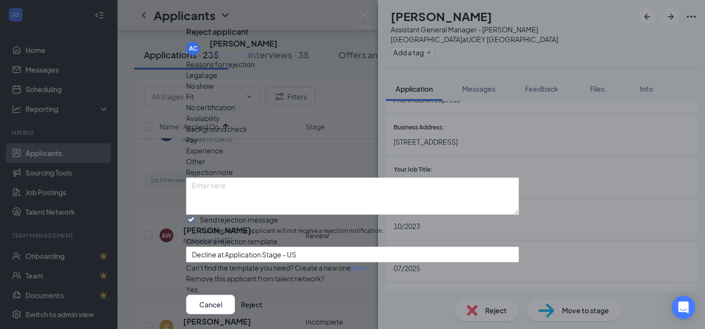
scroll to position [86, 0]
click at [262, 294] on button "Reject" at bounding box center [252, 304] width 22 height 20
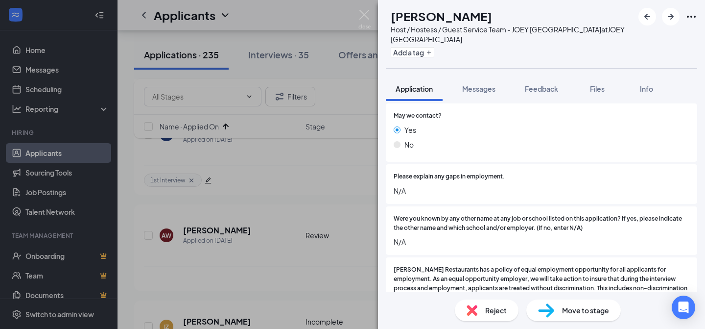
scroll to position [2286, 0]
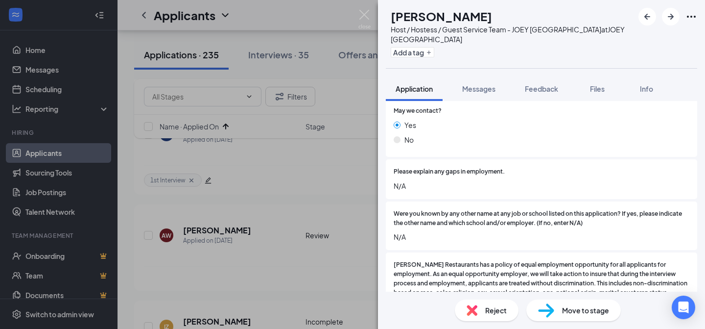
click at [569, 312] on span "Move to stage" at bounding box center [585, 310] width 47 height 11
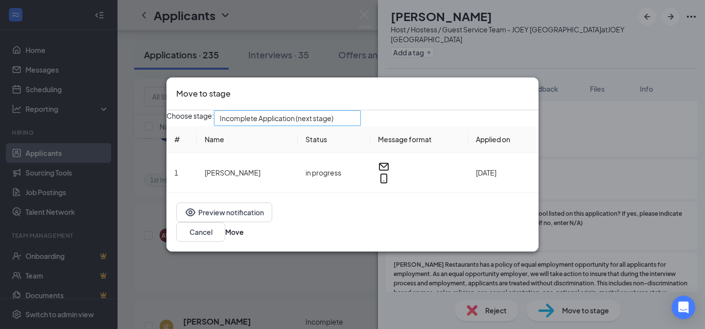
click at [273, 125] on div "Incomplete Application (next stage)" at bounding box center [287, 118] width 147 height 16
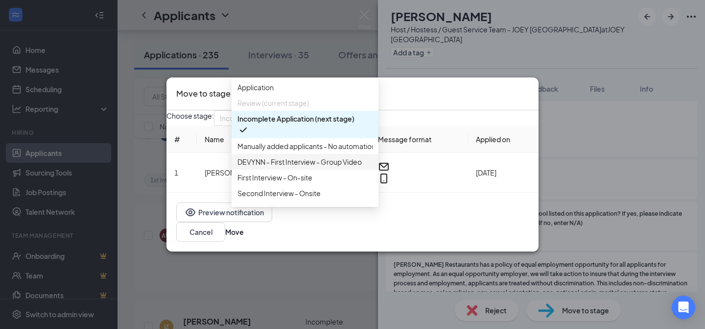
click at [282, 167] on span "DEVYNN - First Interview - Group Video" at bounding box center [299, 161] width 124 height 11
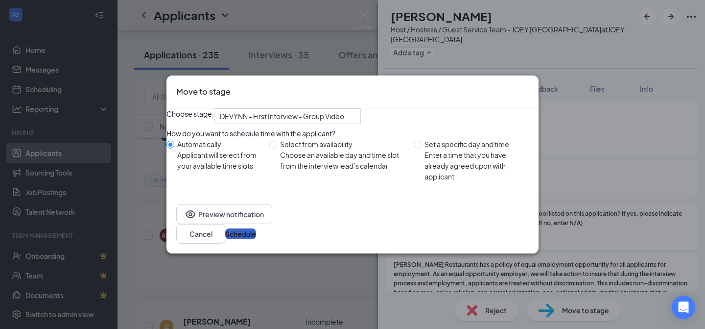
click at [256, 235] on button "Schedule" at bounding box center [240, 233] width 31 height 11
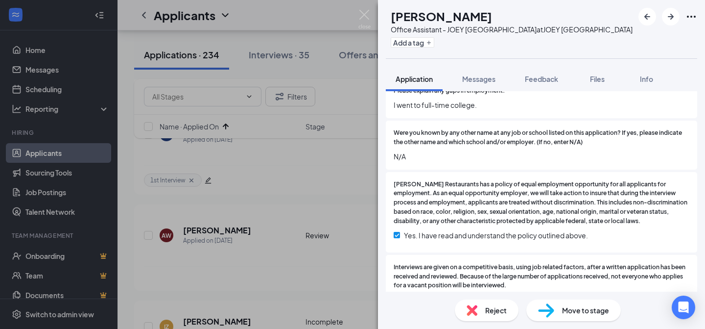
scroll to position [2339, 0]
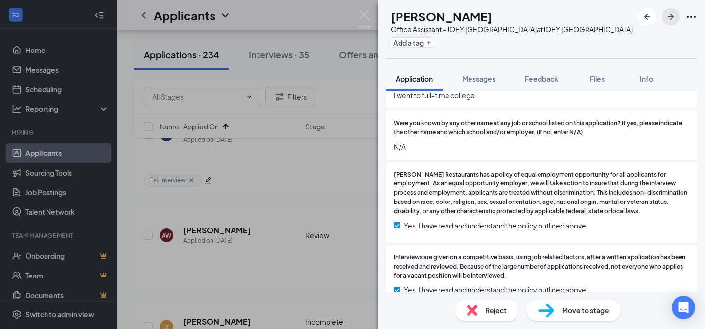
click at [671, 19] on icon "ArrowRight" at bounding box center [671, 17] width 6 height 6
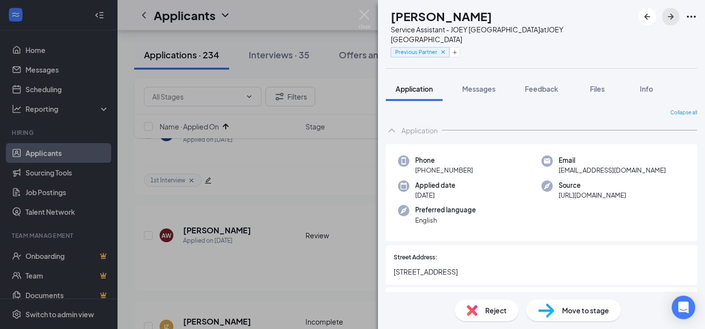
click at [676, 12] on icon "ArrowRight" at bounding box center [671, 17] width 12 height 12
click at [365, 16] on img at bounding box center [364, 19] width 12 height 19
